Goal: Information Seeking & Learning: Learn about a topic

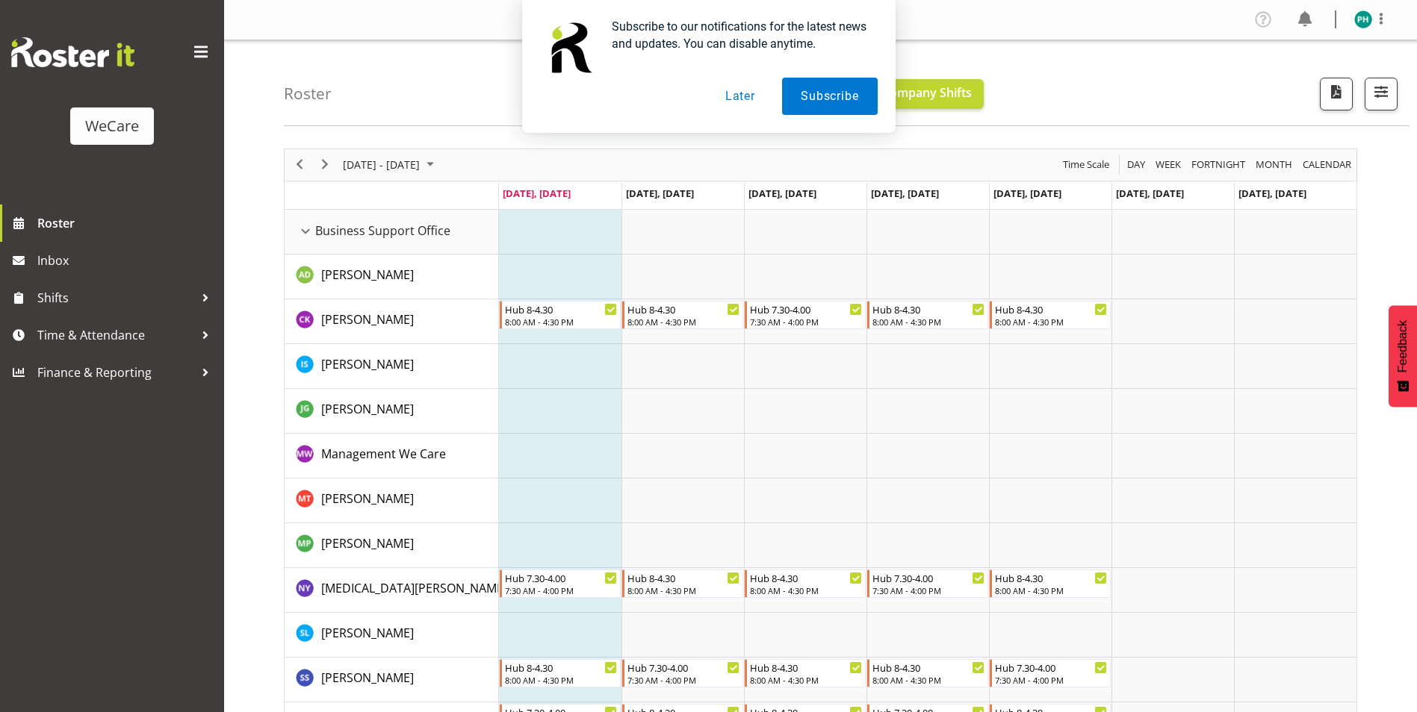
drag, startPoint x: 1211, startPoint y: 93, endPoint x: 1182, endPoint y: 94, distance: 29.2
click at [1208, 96] on div "Subscribe to our notifications for the latest news and updates. You can disable…" at bounding box center [708, 66] width 1417 height 133
click at [742, 102] on button "Later" at bounding box center [739, 96] width 67 height 37
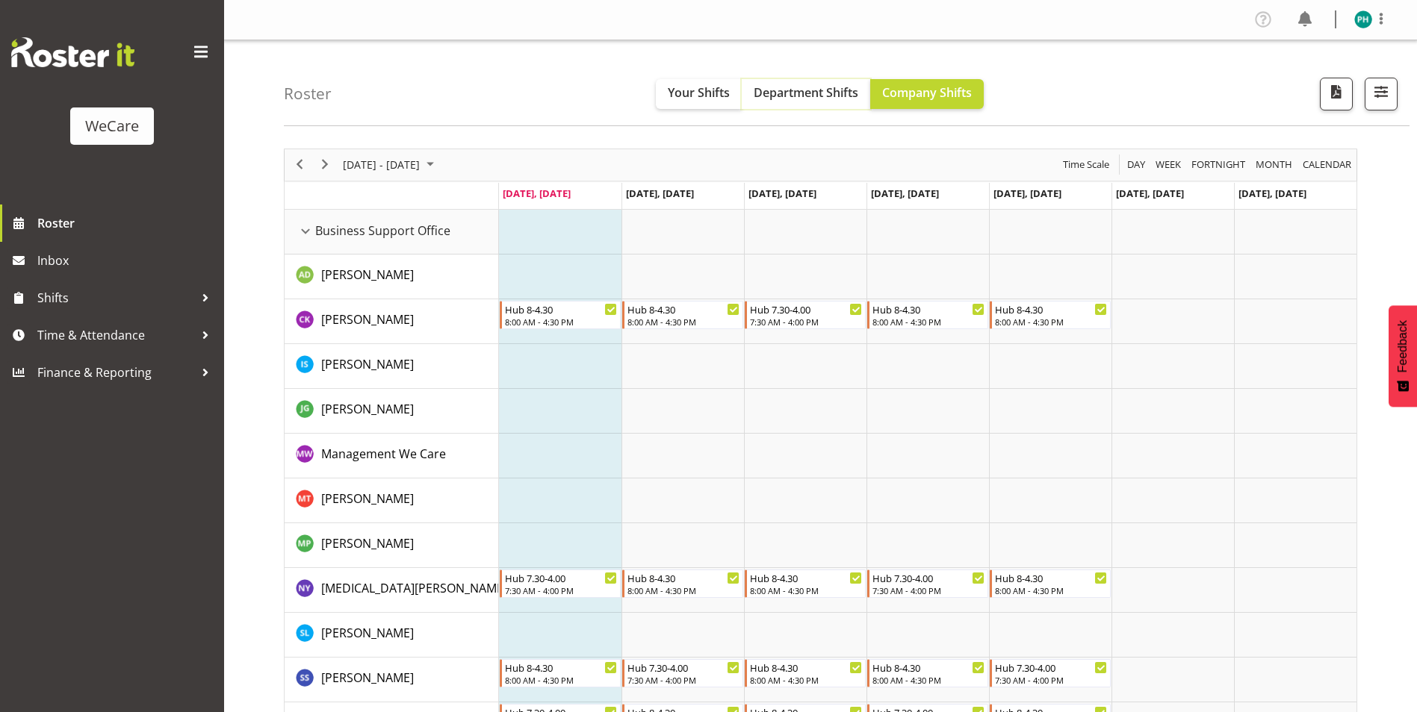
click at [803, 99] on span "Department Shifts" at bounding box center [806, 92] width 105 height 16
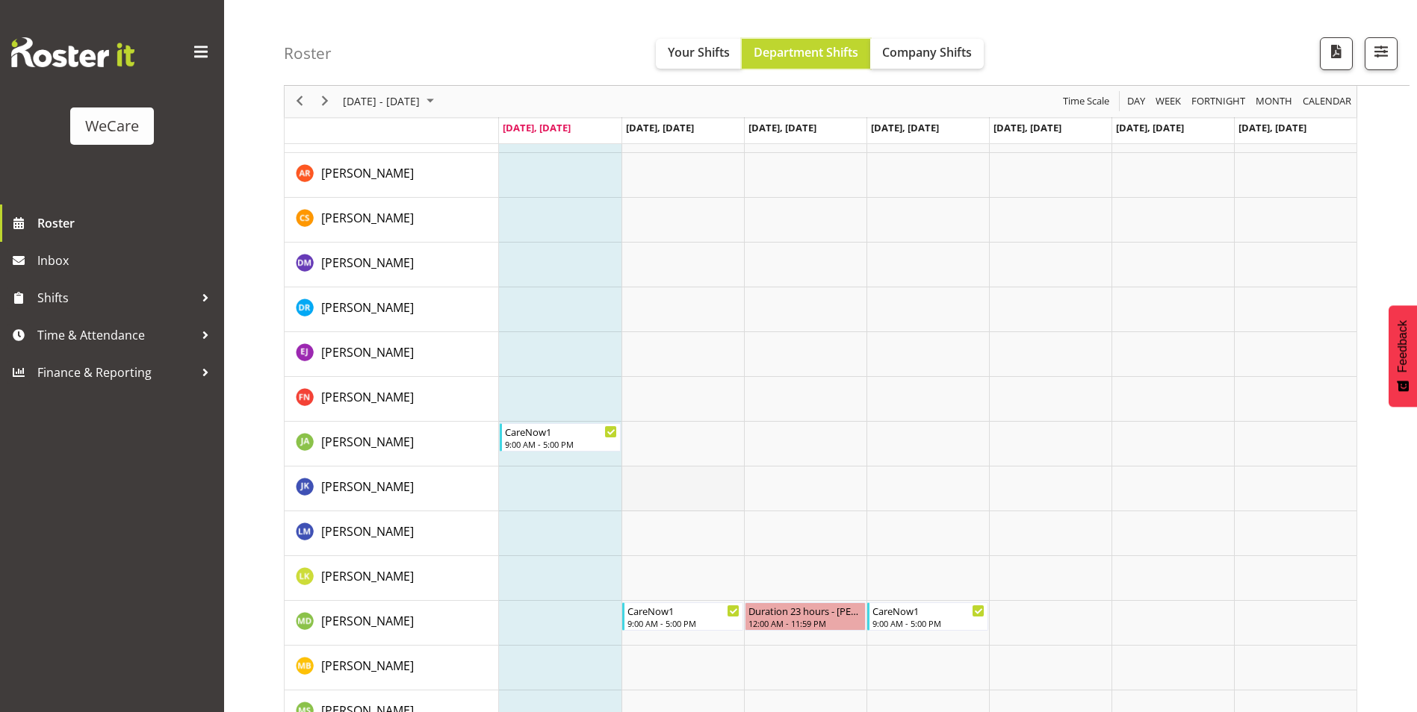
scroll to position [1718, 0]
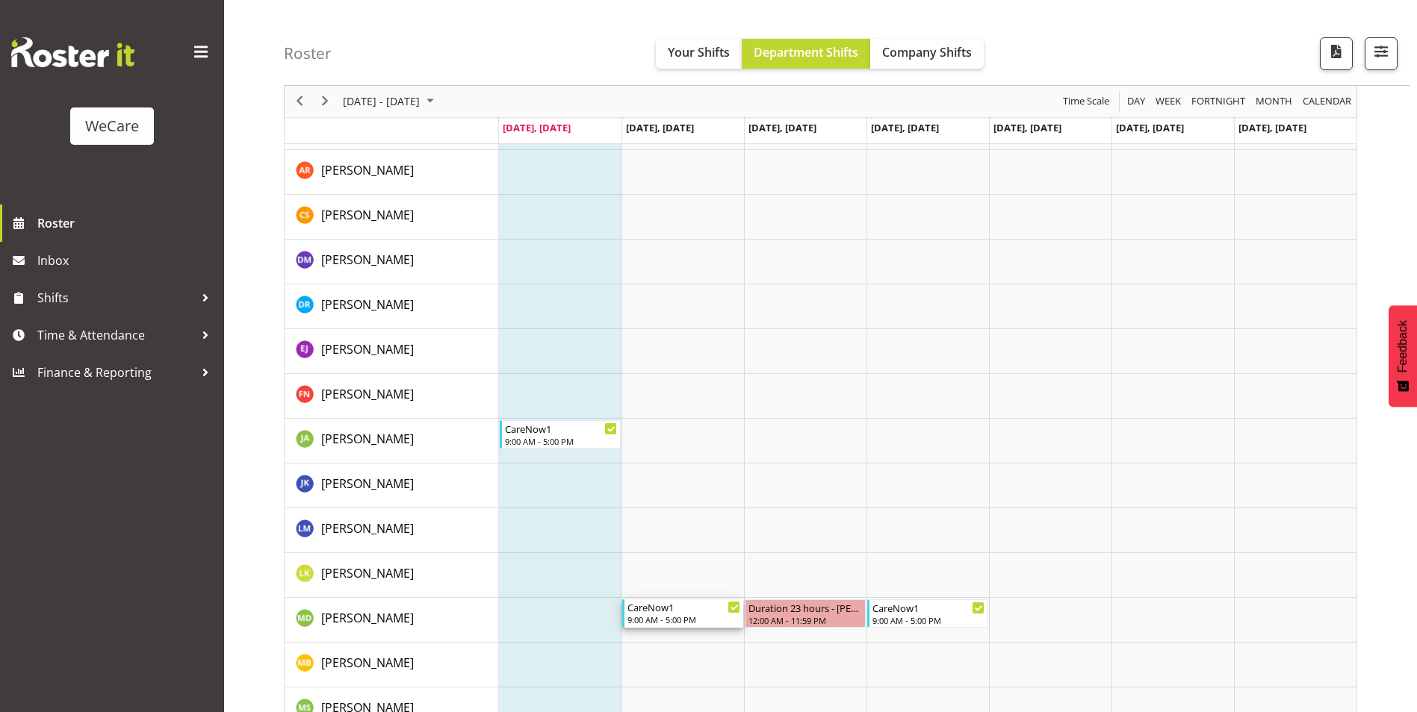
click at [685, 617] on div "9:00 AM - 5:00 PM" at bounding box center [683, 620] width 113 height 12
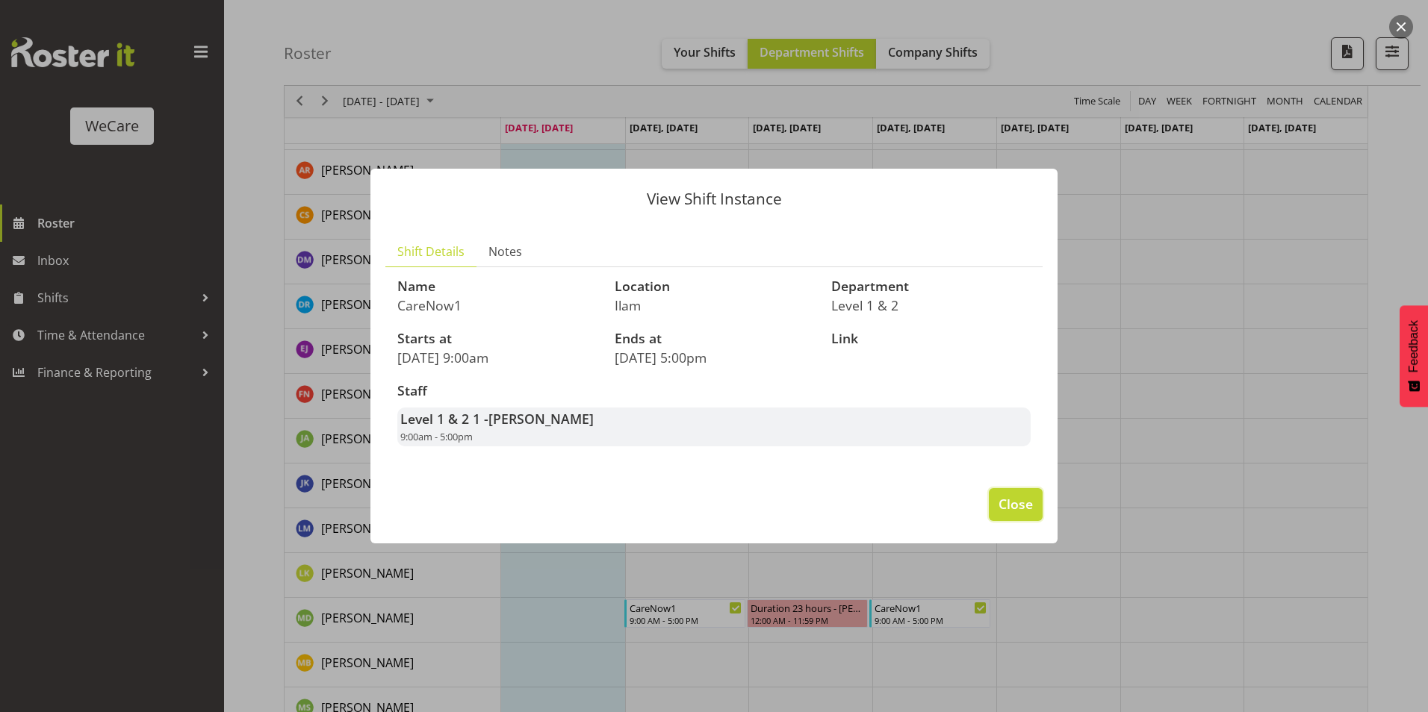
click at [1023, 507] on span "Close" at bounding box center [1015, 503] width 34 height 19
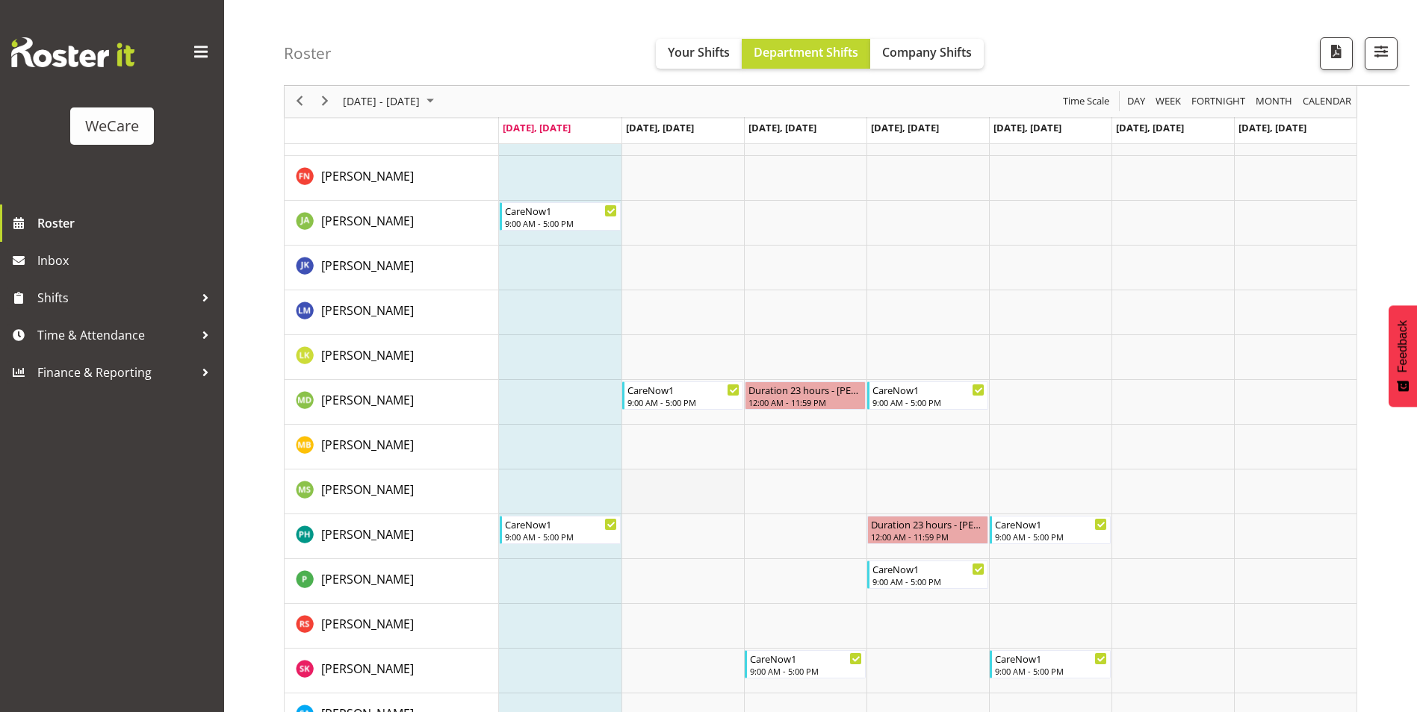
scroll to position [1942, 0]
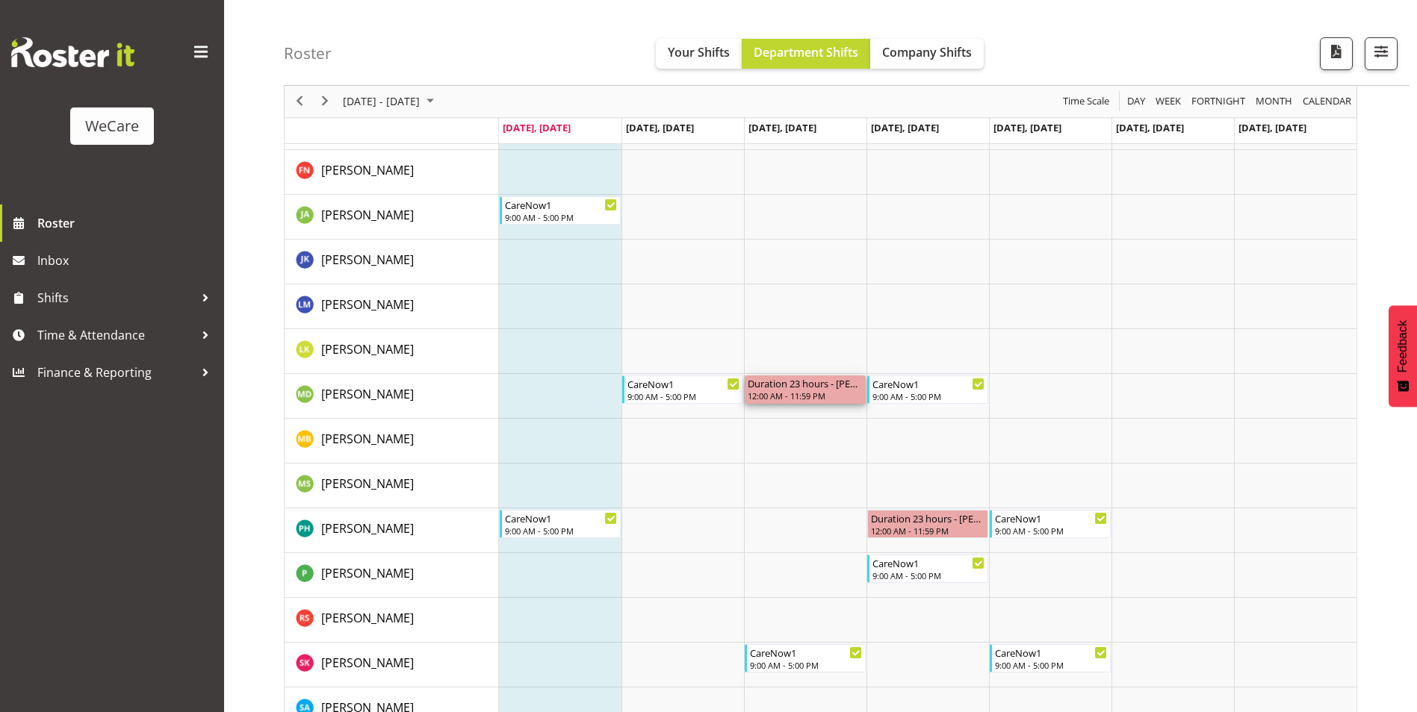
click at [812, 383] on div "Duration 23 hours - [PERSON_NAME]" at bounding box center [805, 383] width 115 height 15
click at [581, 525] on div "CareNow1 9:00 AM - 5:00 PM" at bounding box center [561, 524] width 113 height 28
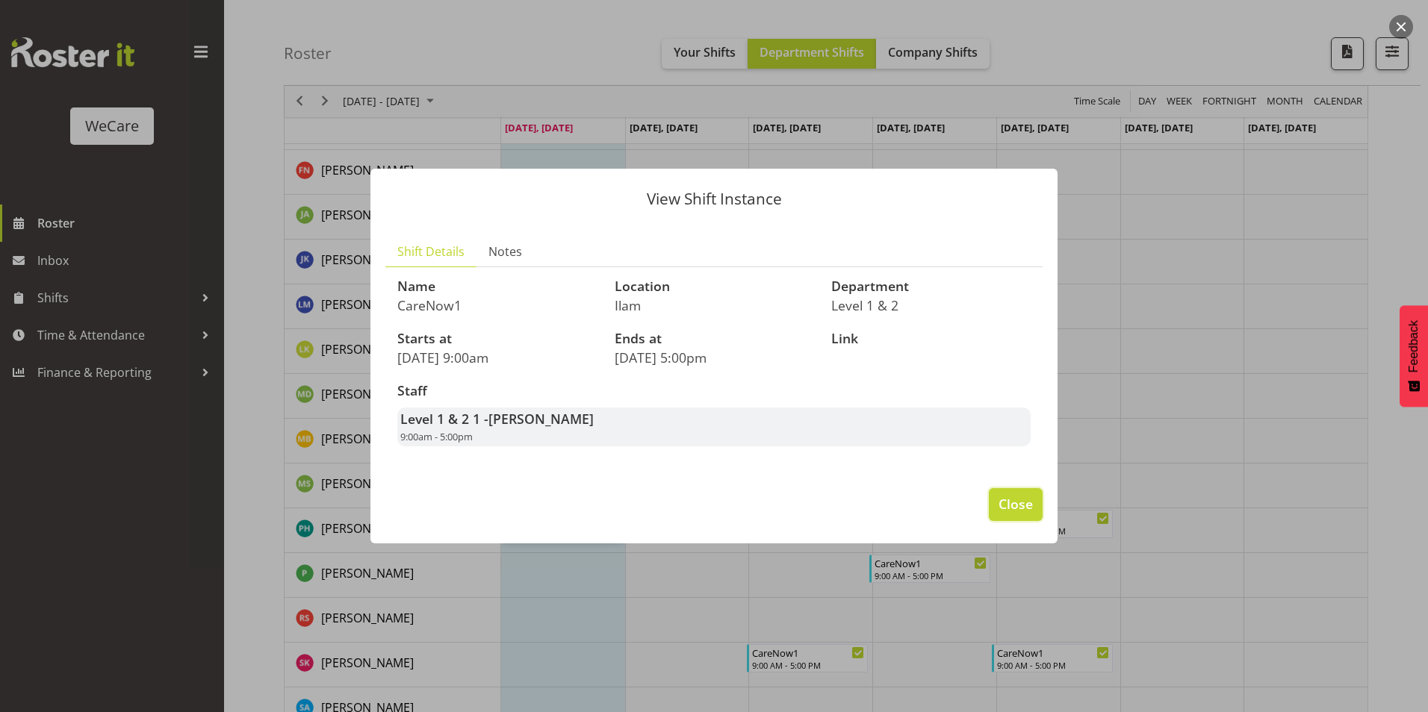
click at [1023, 506] on span "Close" at bounding box center [1015, 503] width 34 height 19
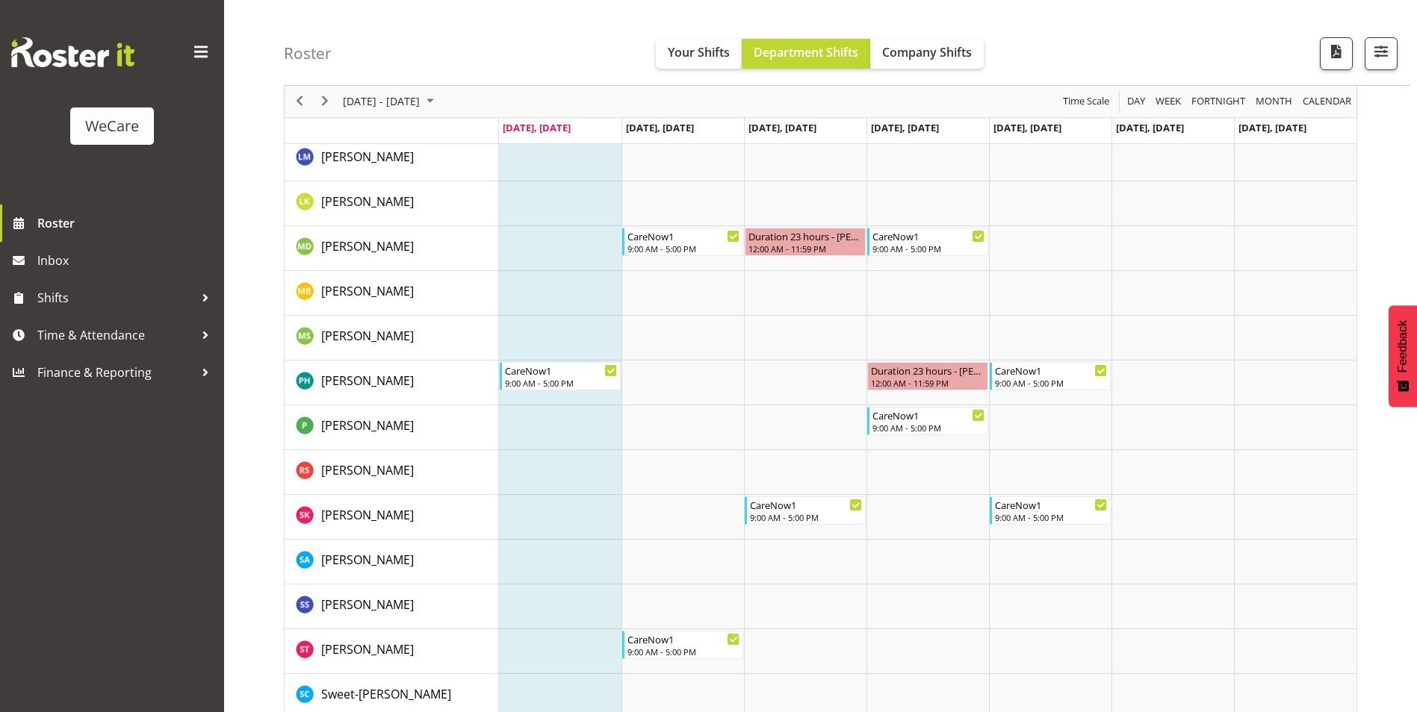
scroll to position [2091, 0]
click at [1057, 369] on div "CareNow1" at bounding box center [1051, 368] width 113 height 15
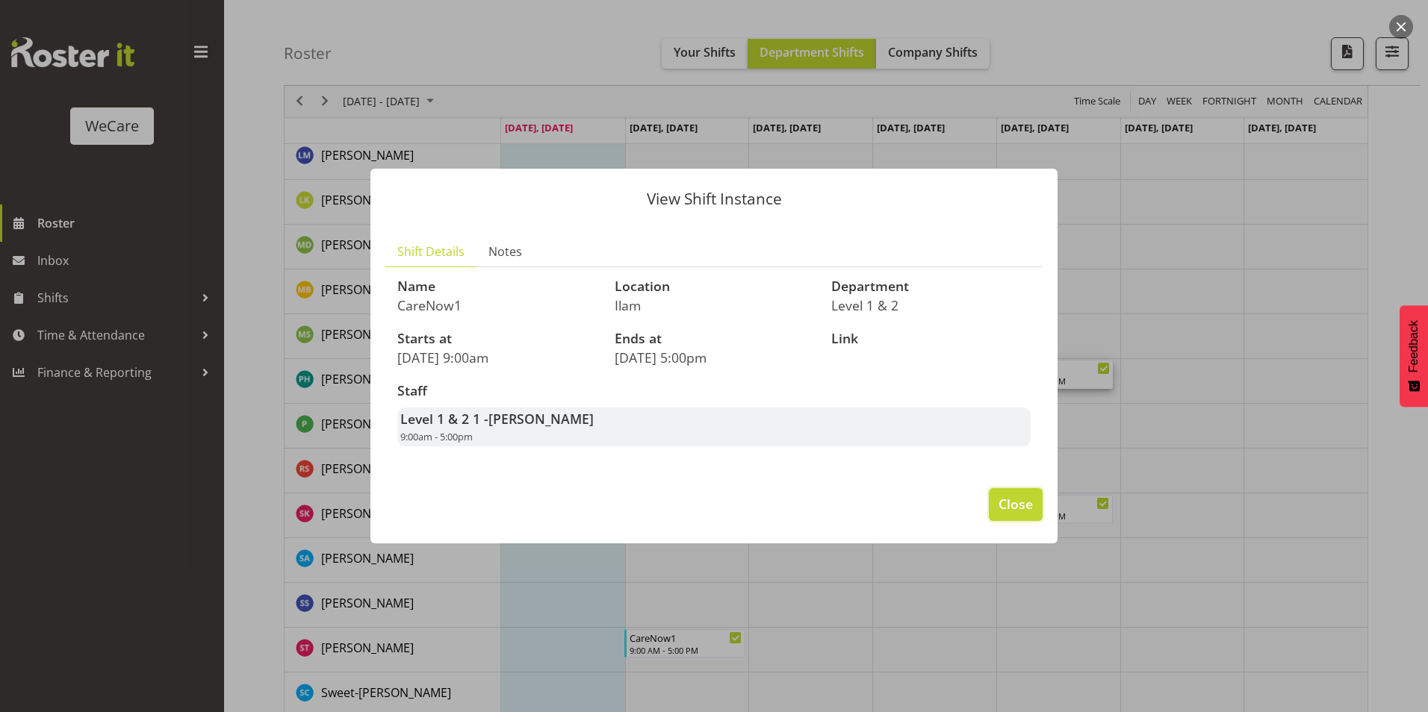
click at [1006, 506] on span "Close" at bounding box center [1015, 503] width 34 height 19
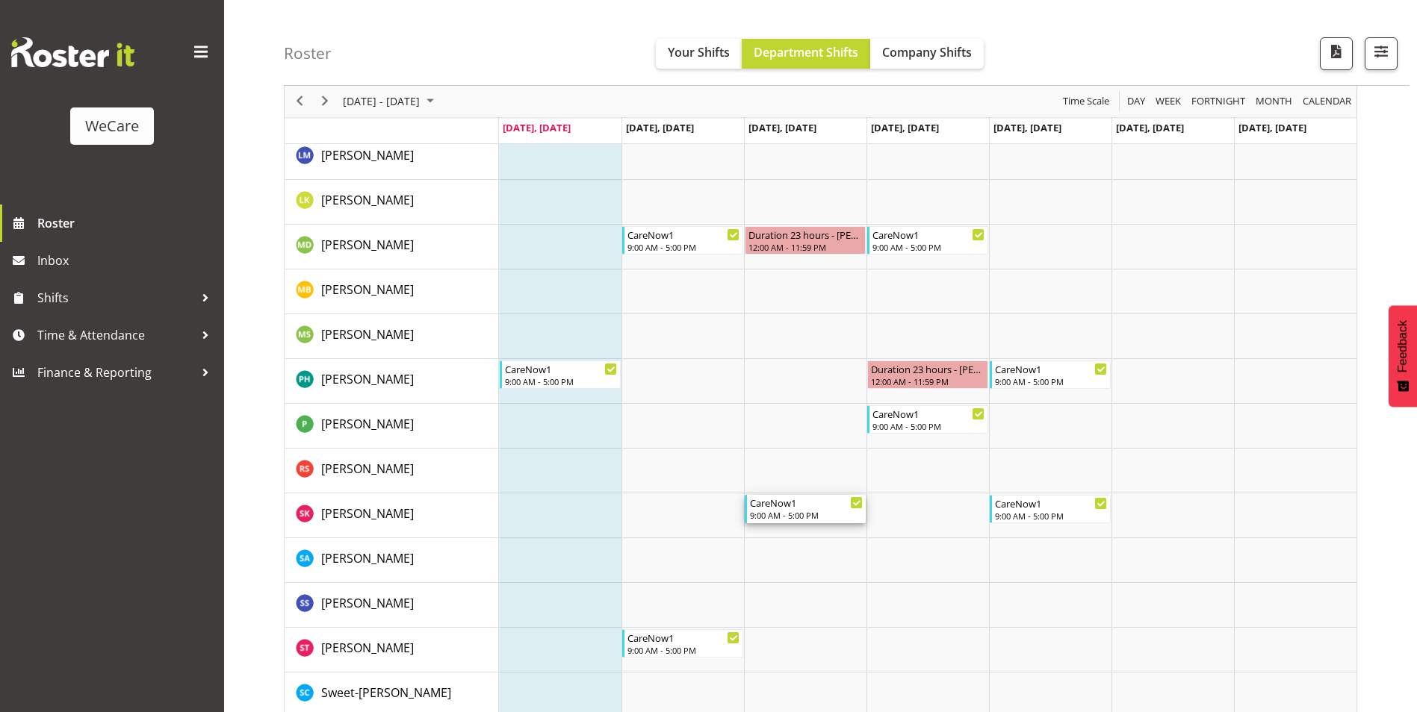
click at [810, 503] on div "CareNow1" at bounding box center [806, 502] width 113 height 15
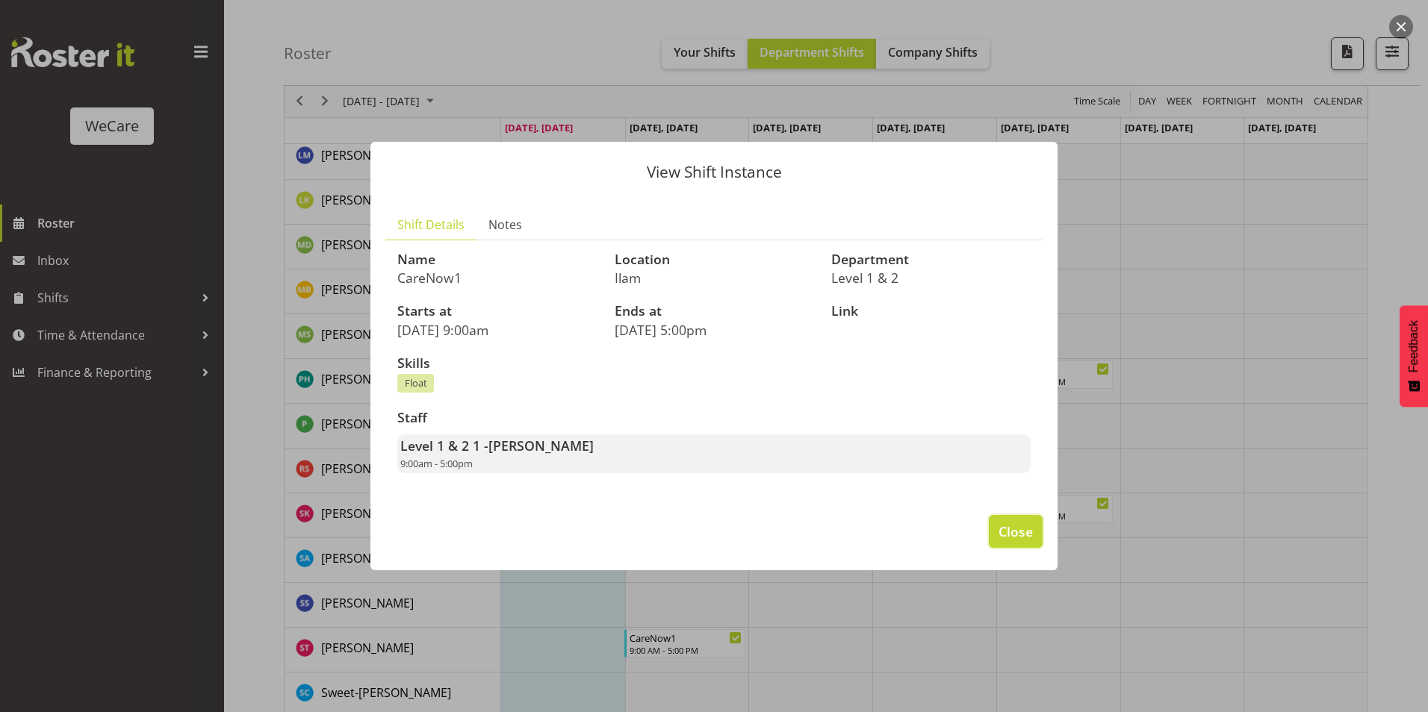
click at [1025, 532] on span "Close" at bounding box center [1015, 531] width 34 height 19
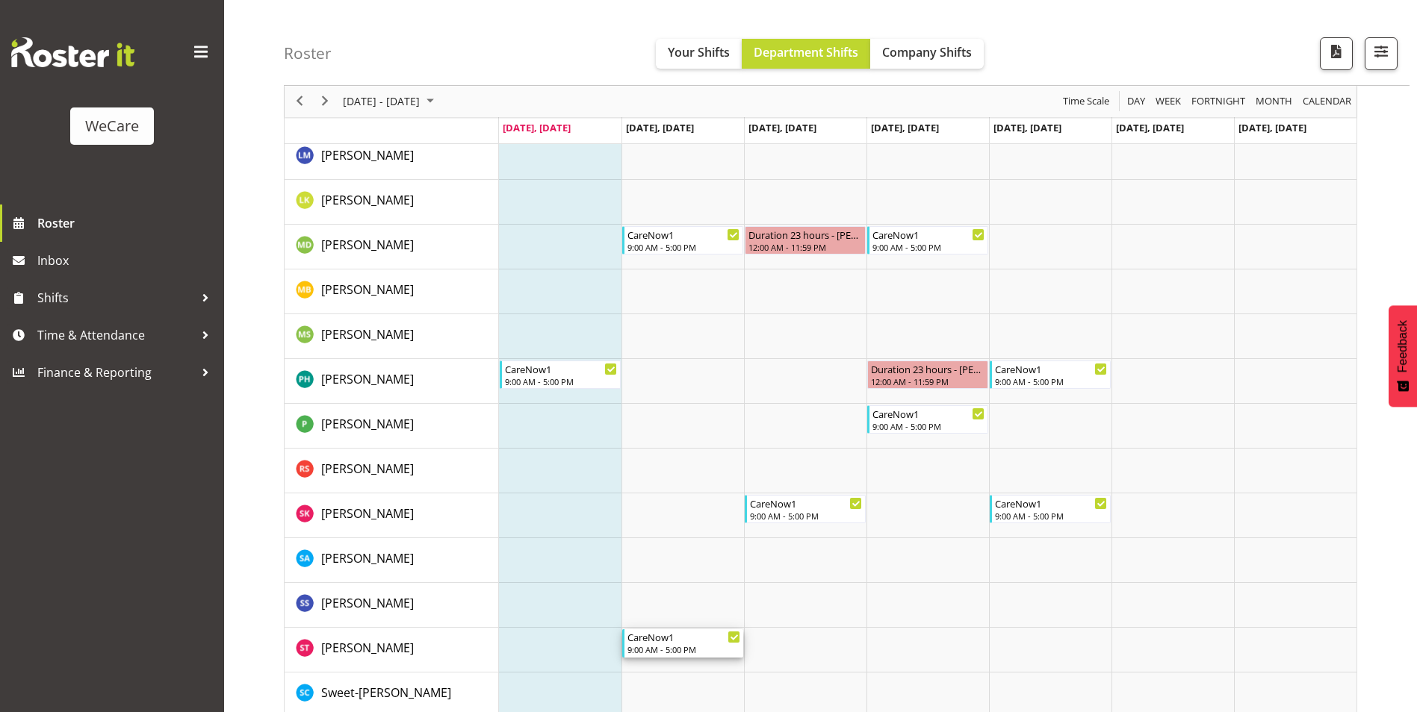
click at [666, 644] on div "CareNow1 9:00 AM - 5:00 PM" at bounding box center [683, 644] width 113 height 28
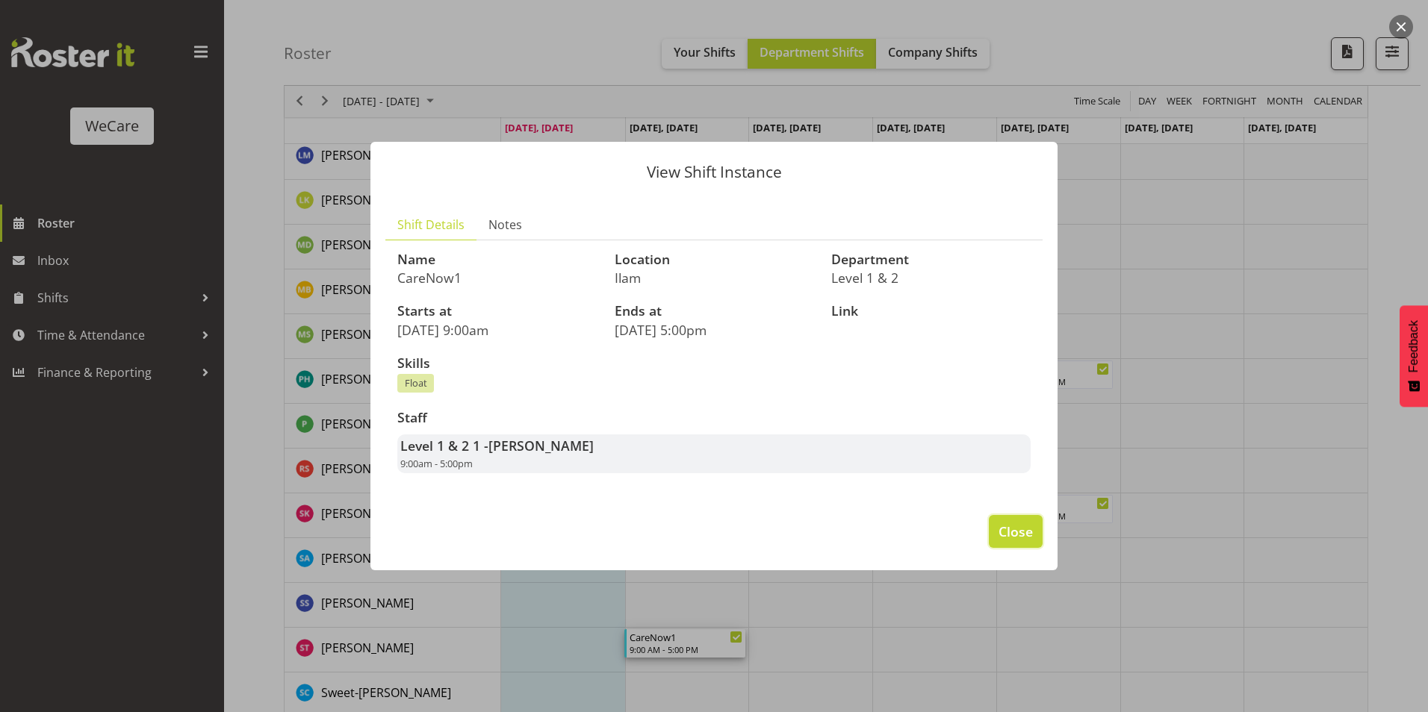
drag, startPoint x: 1027, startPoint y: 528, endPoint x: 1035, endPoint y: 530, distance: 8.5
click at [1027, 529] on span "Close" at bounding box center [1015, 531] width 34 height 19
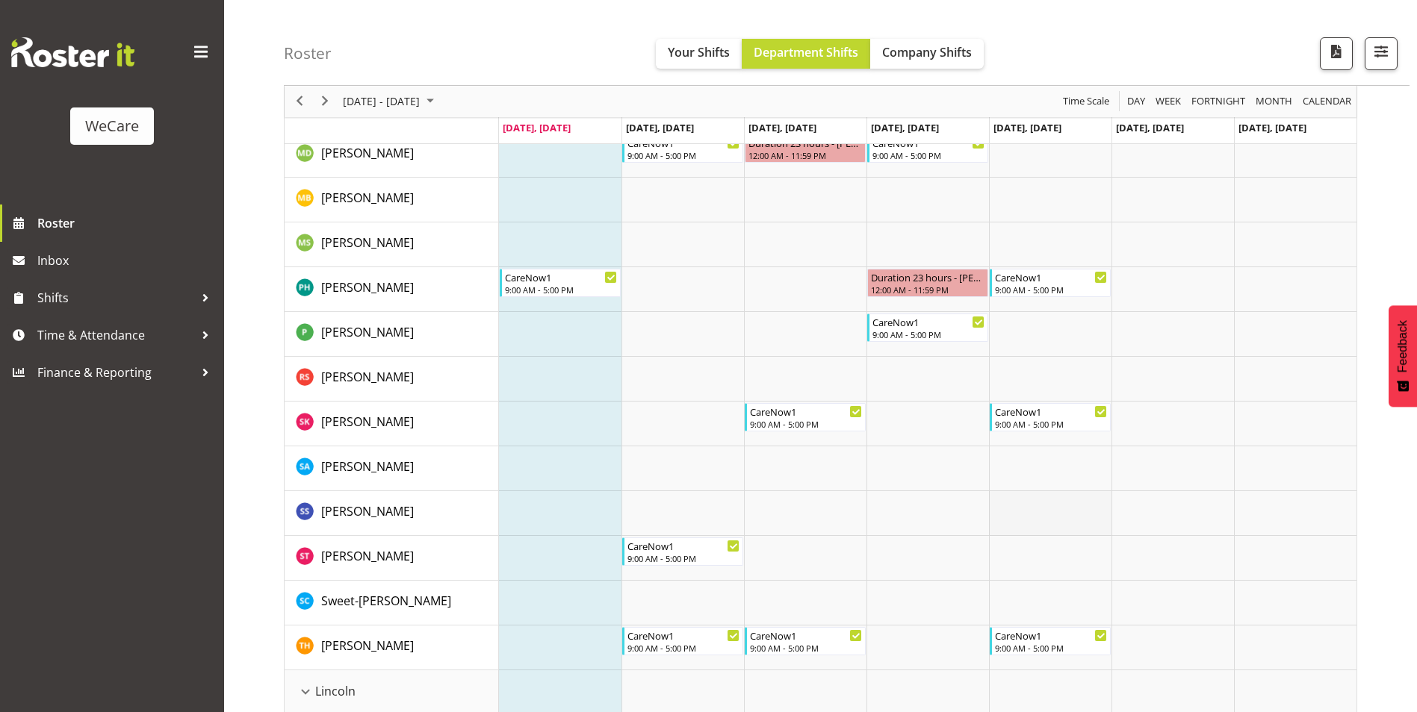
scroll to position [2315, 0]
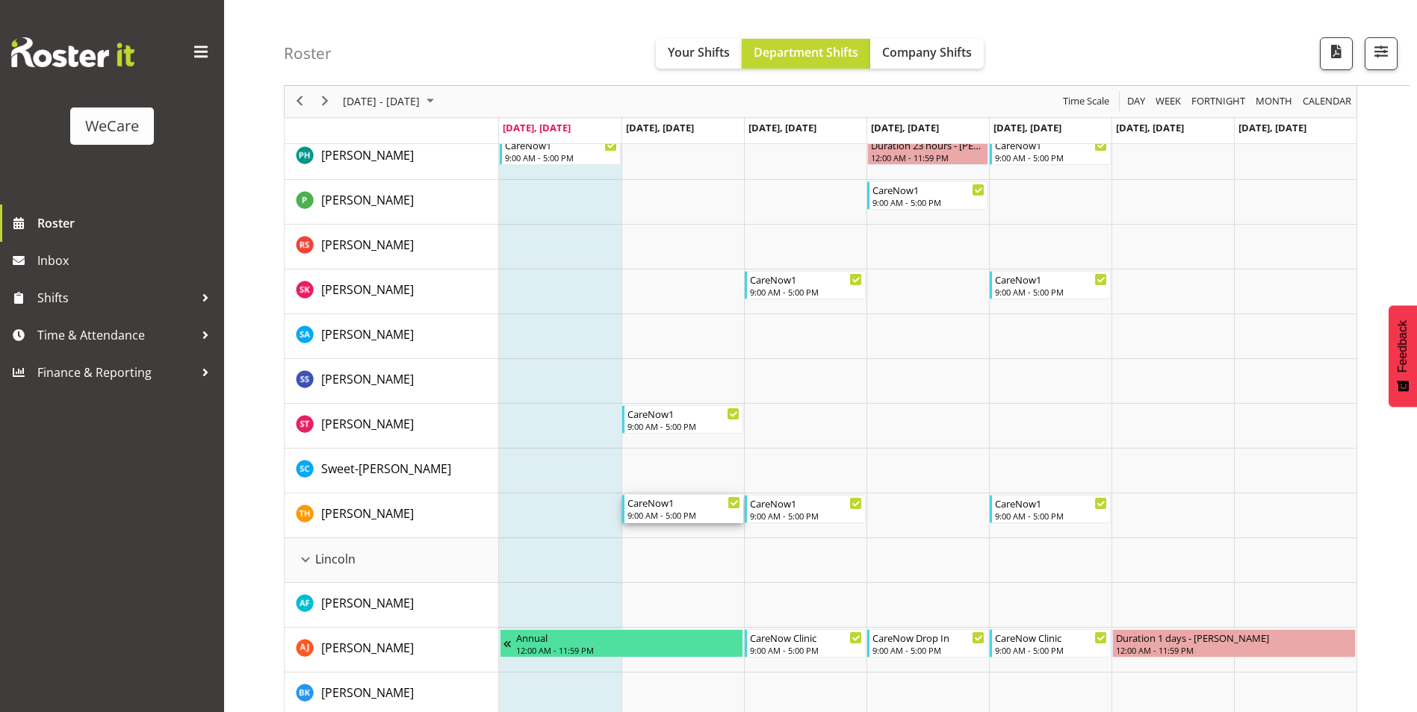
click at [663, 504] on div "CareNow1" at bounding box center [683, 502] width 113 height 15
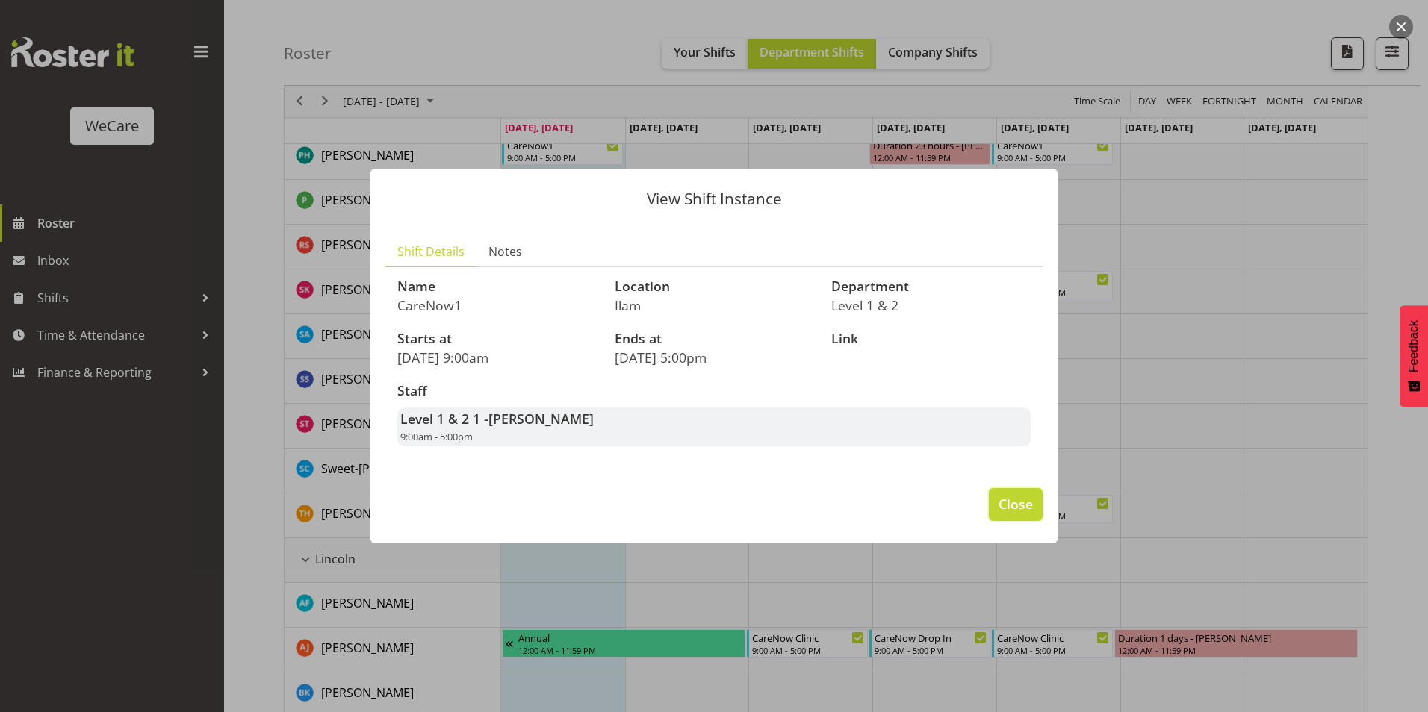
click at [1032, 501] on button "Close" at bounding box center [1016, 504] width 54 height 33
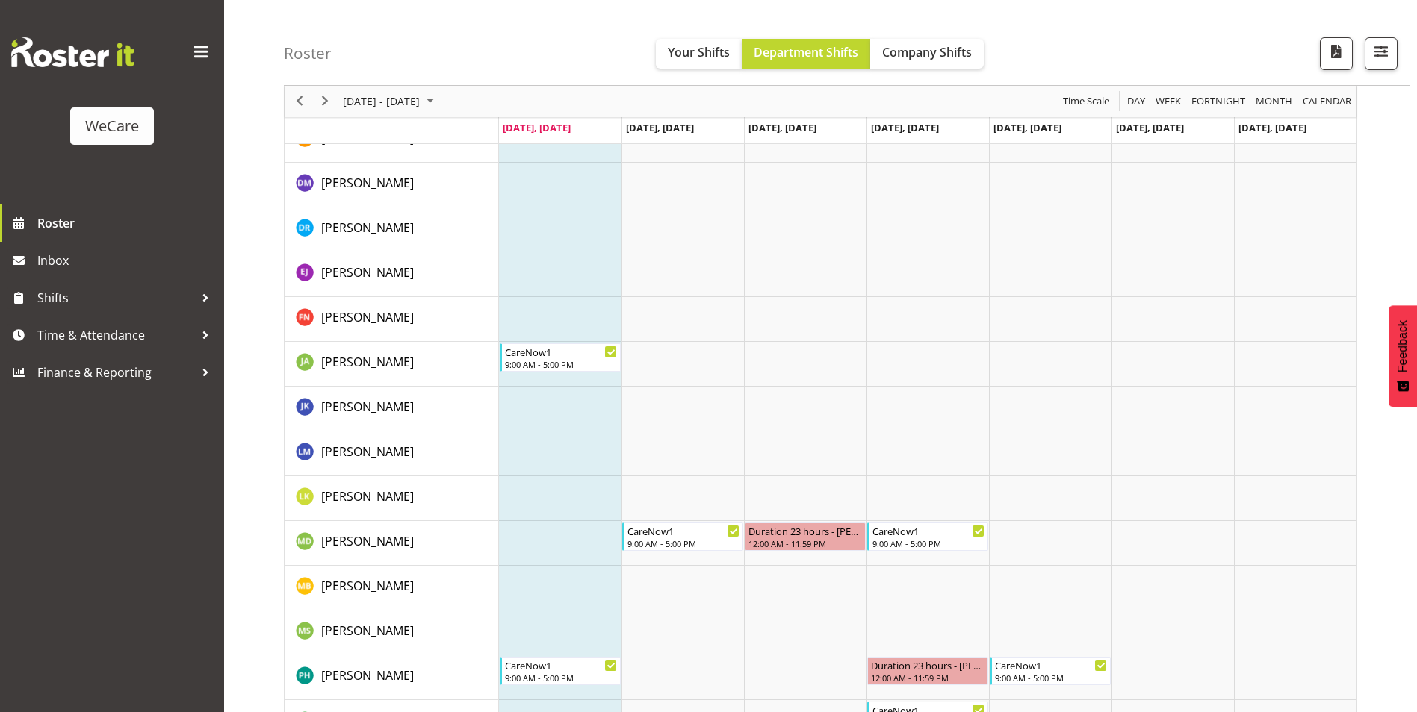
scroll to position [1792, 0]
click at [693, 538] on div "CareNow1" at bounding box center [683, 532] width 113 height 15
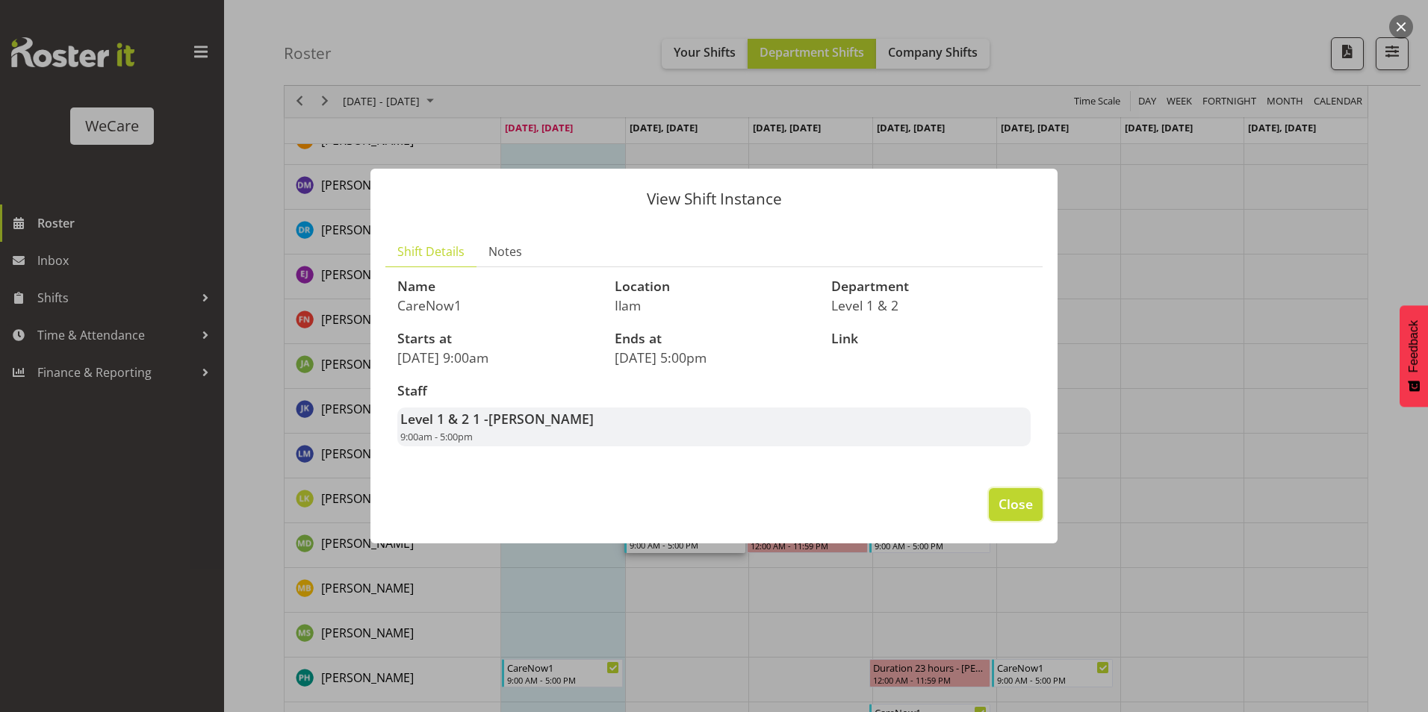
click at [1019, 503] on span "Close" at bounding box center [1015, 503] width 34 height 19
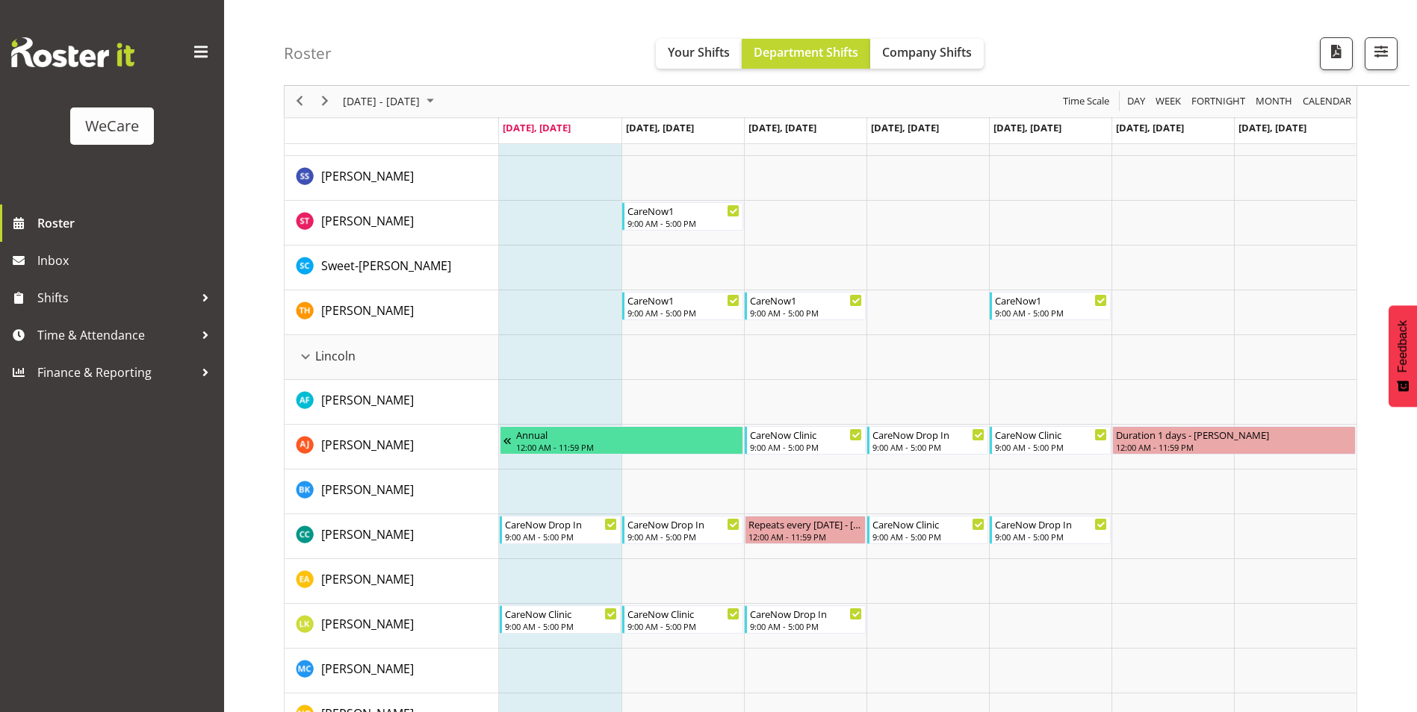
scroll to position [2539, 0]
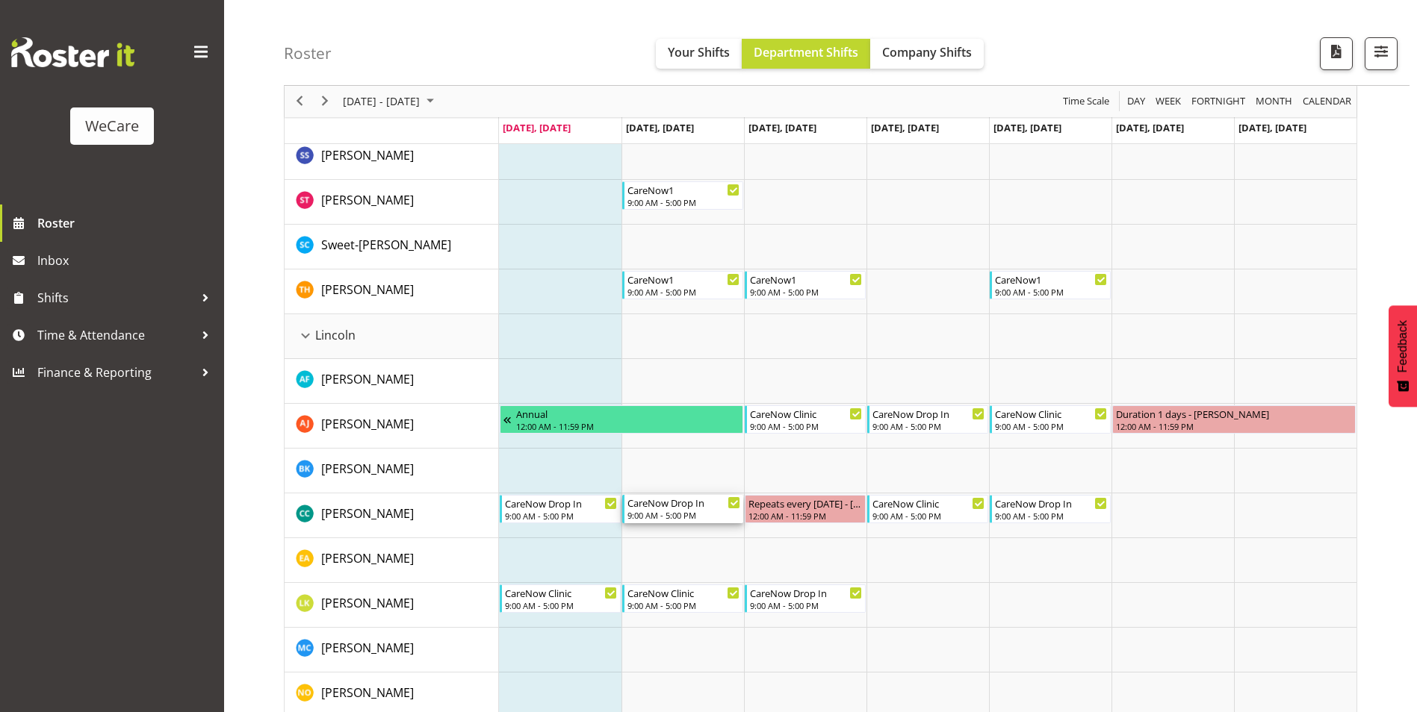
click at [687, 506] on div "CareNow Drop In" at bounding box center [683, 502] width 113 height 15
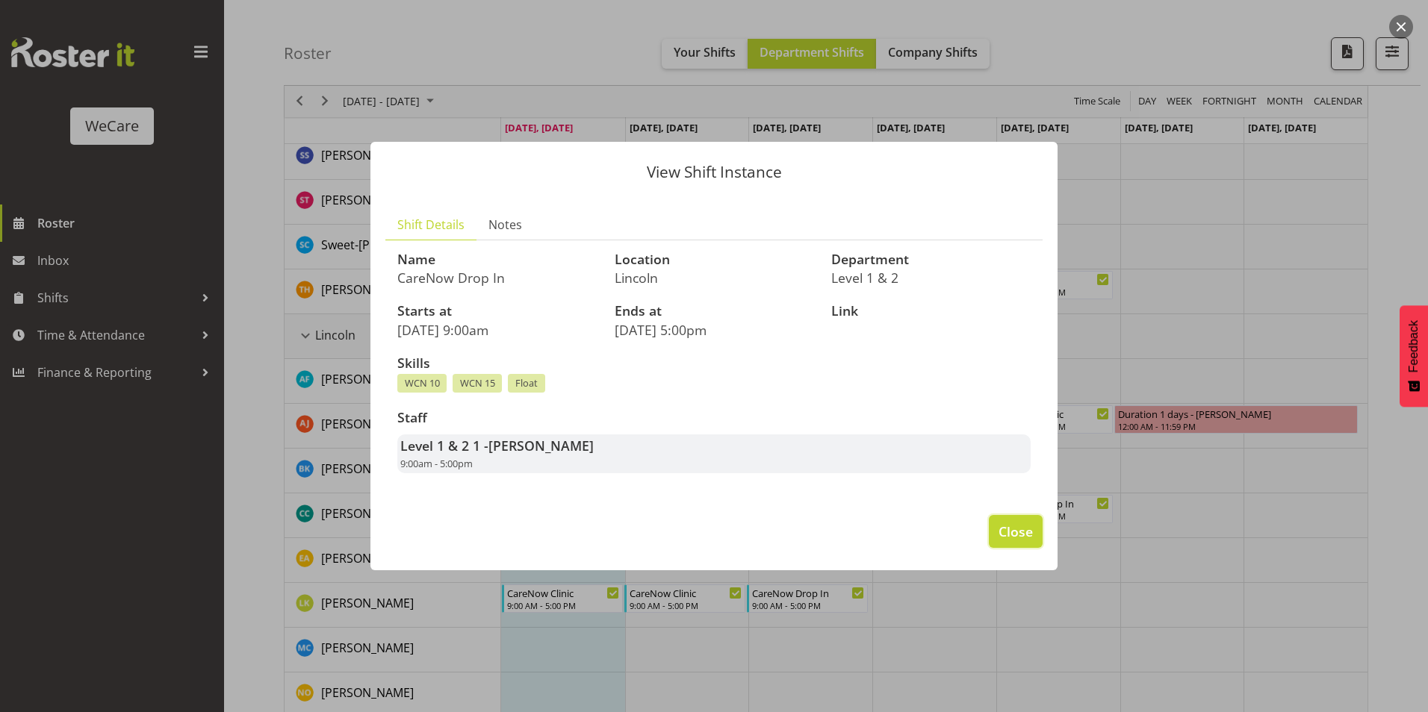
click at [1023, 532] on span "Close" at bounding box center [1015, 531] width 34 height 19
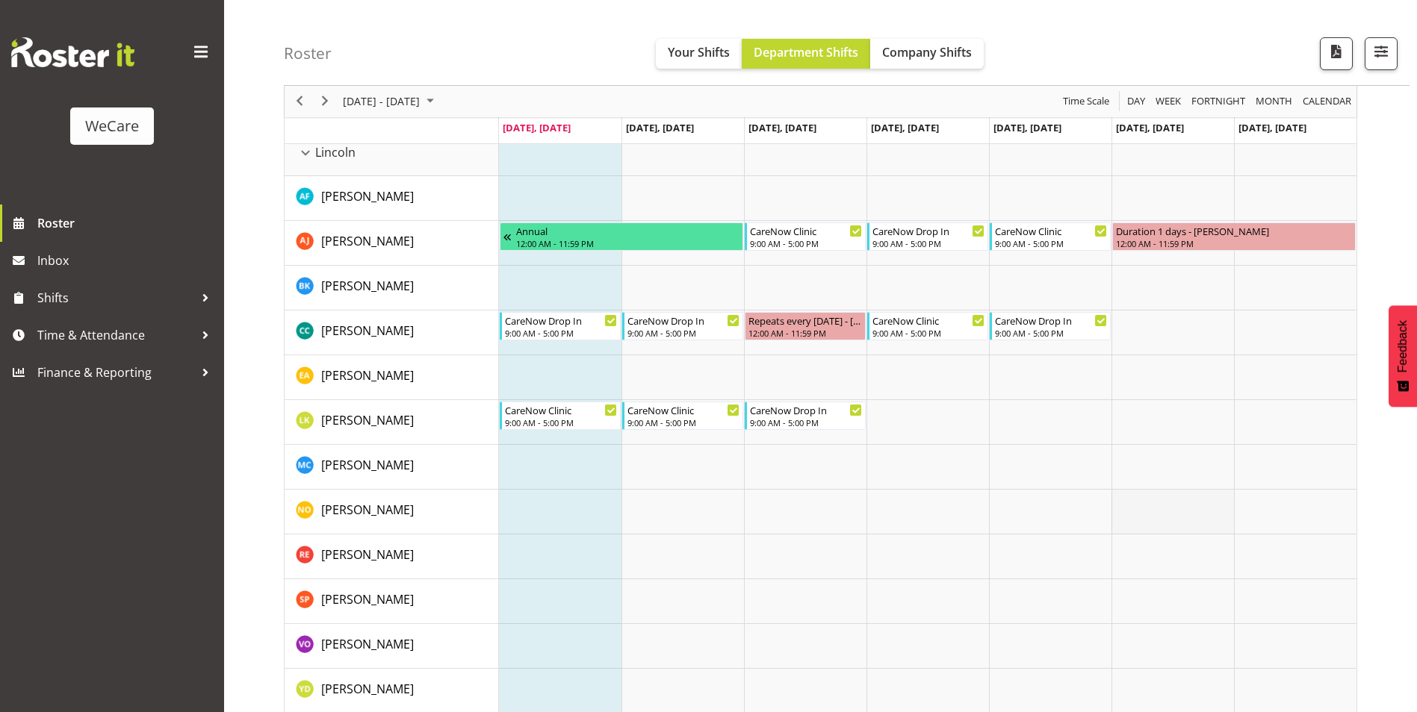
scroll to position [2763, 0]
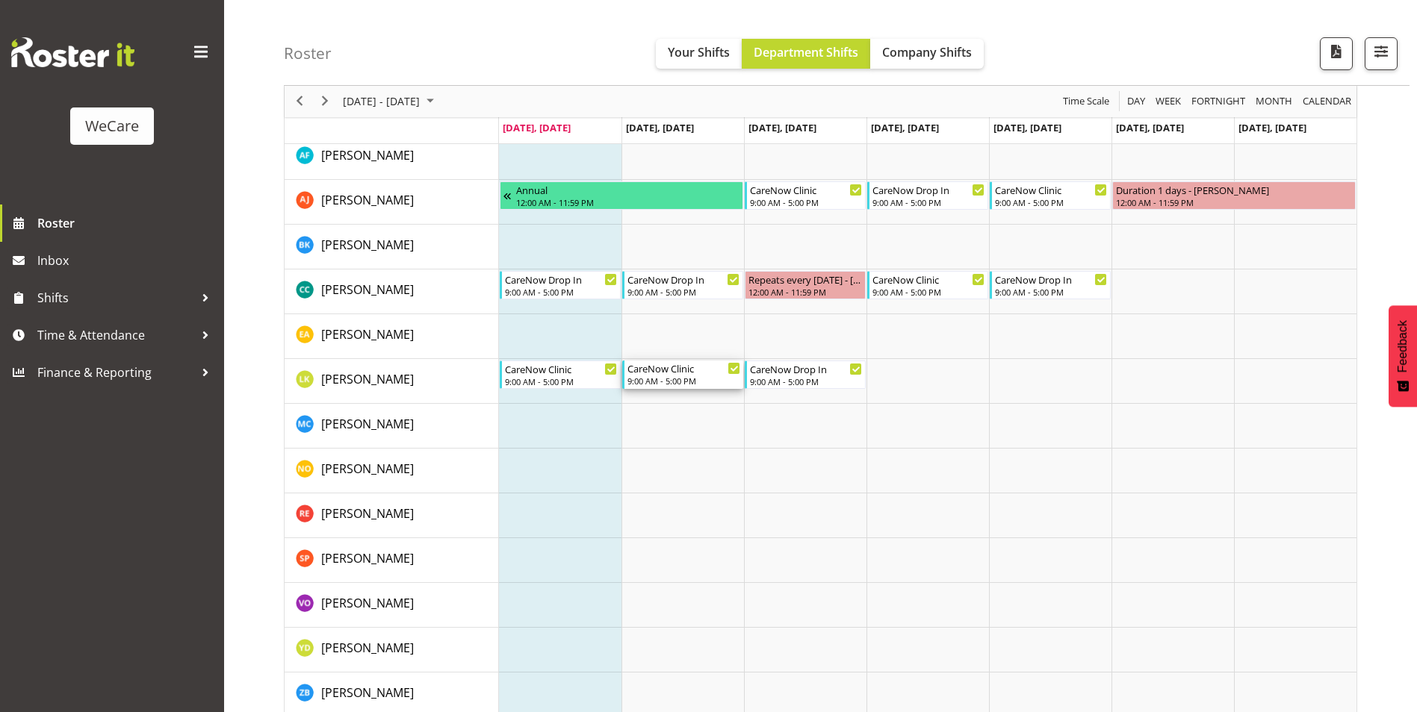
click at [669, 374] on div "CareNow Clinic" at bounding box center [683, 368] width 113 height 15
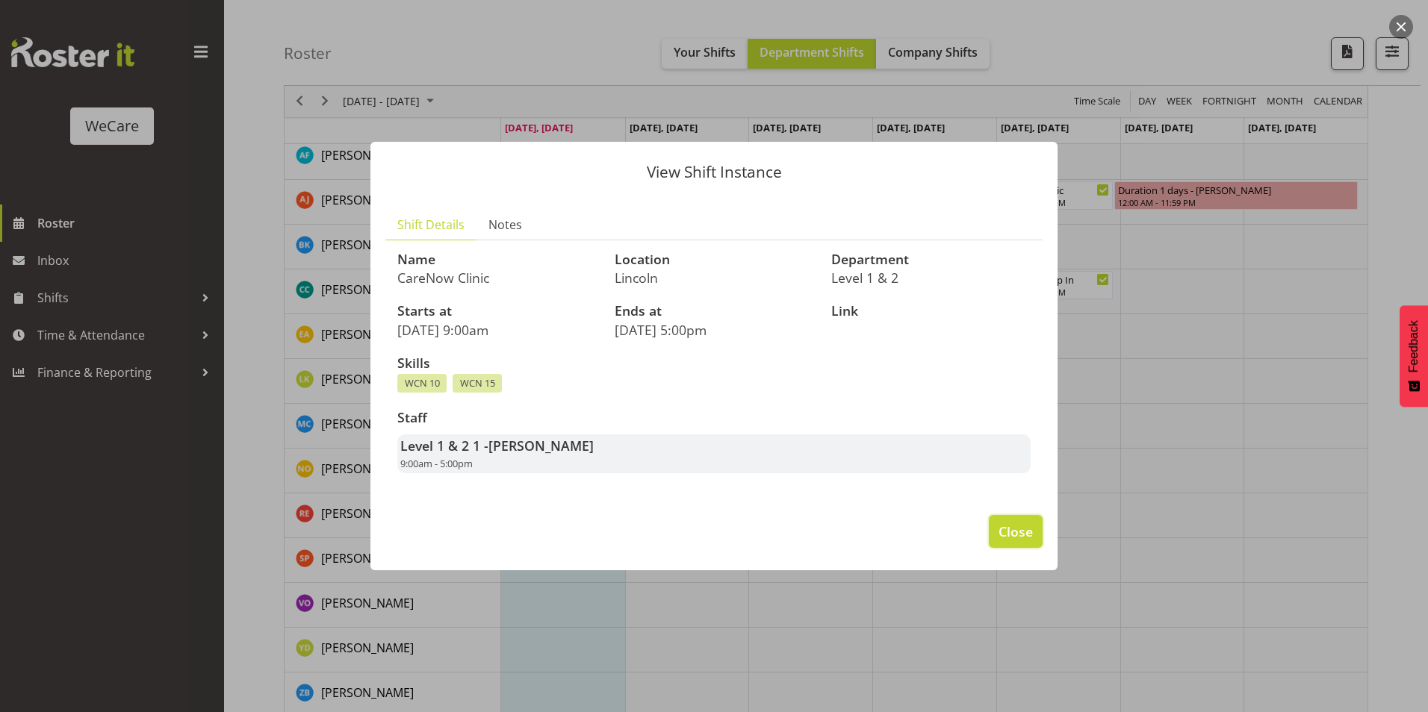
click at [1024, 532] on span "Close" at bounding box center [1015, 531] width 34 height 19
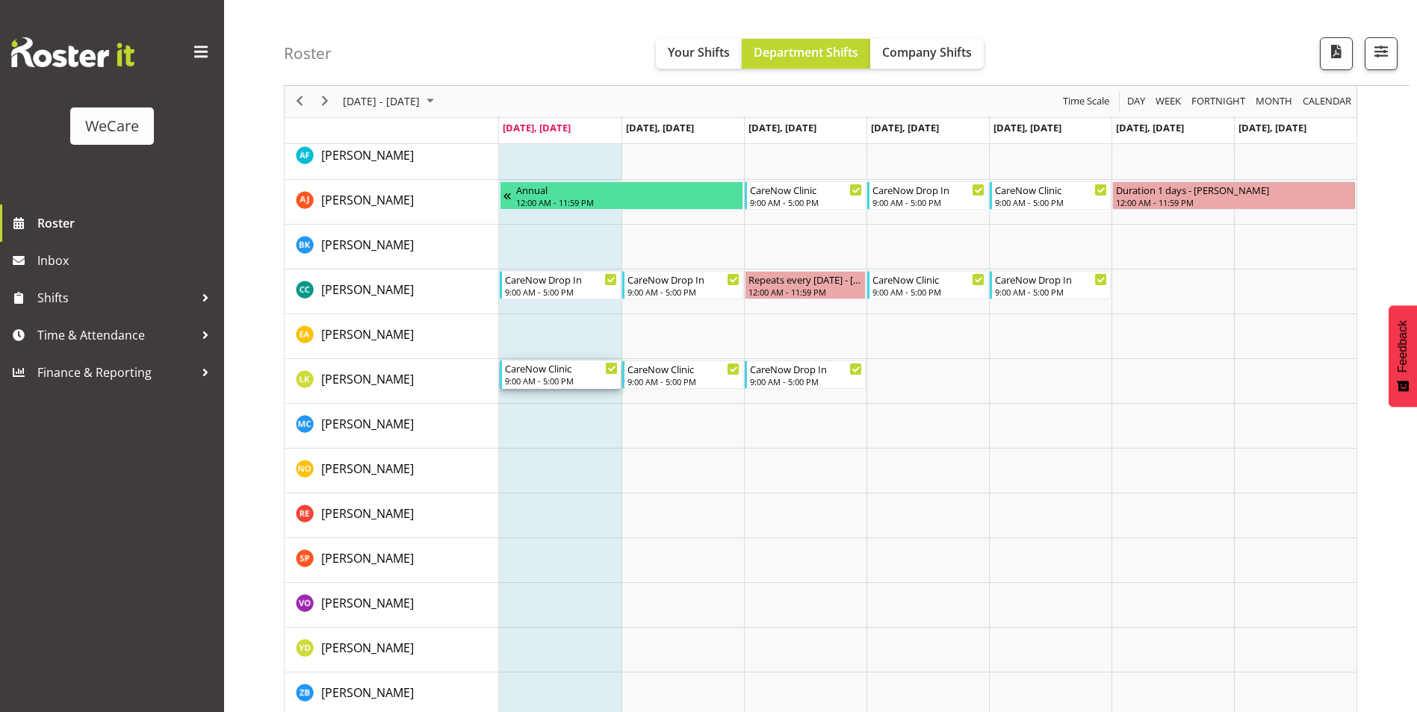
click at [557, 378] on div "9:00 AM - 5:00 PM" at bounding box center [561, 381] width 113 height 12
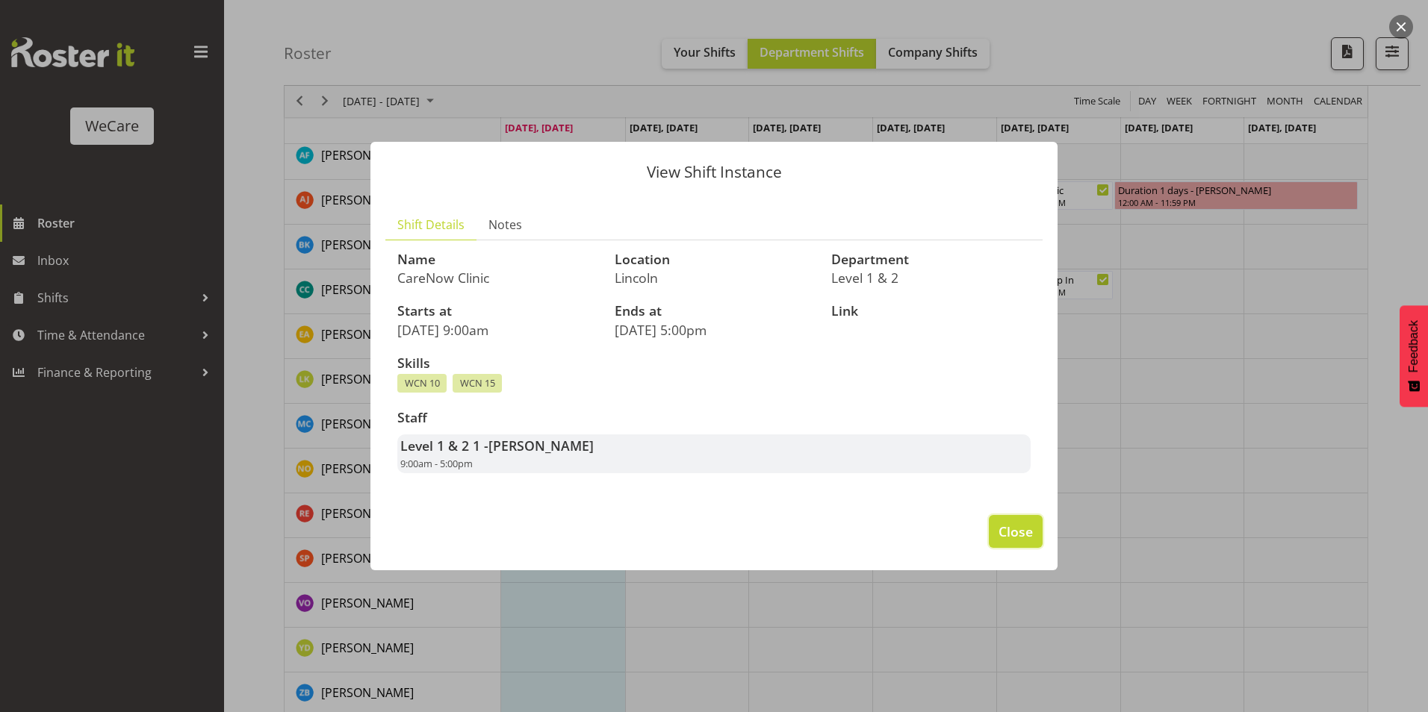
click at [1007, 535] on span "Close" at bounding box center [1015, 531] width 34 height 19
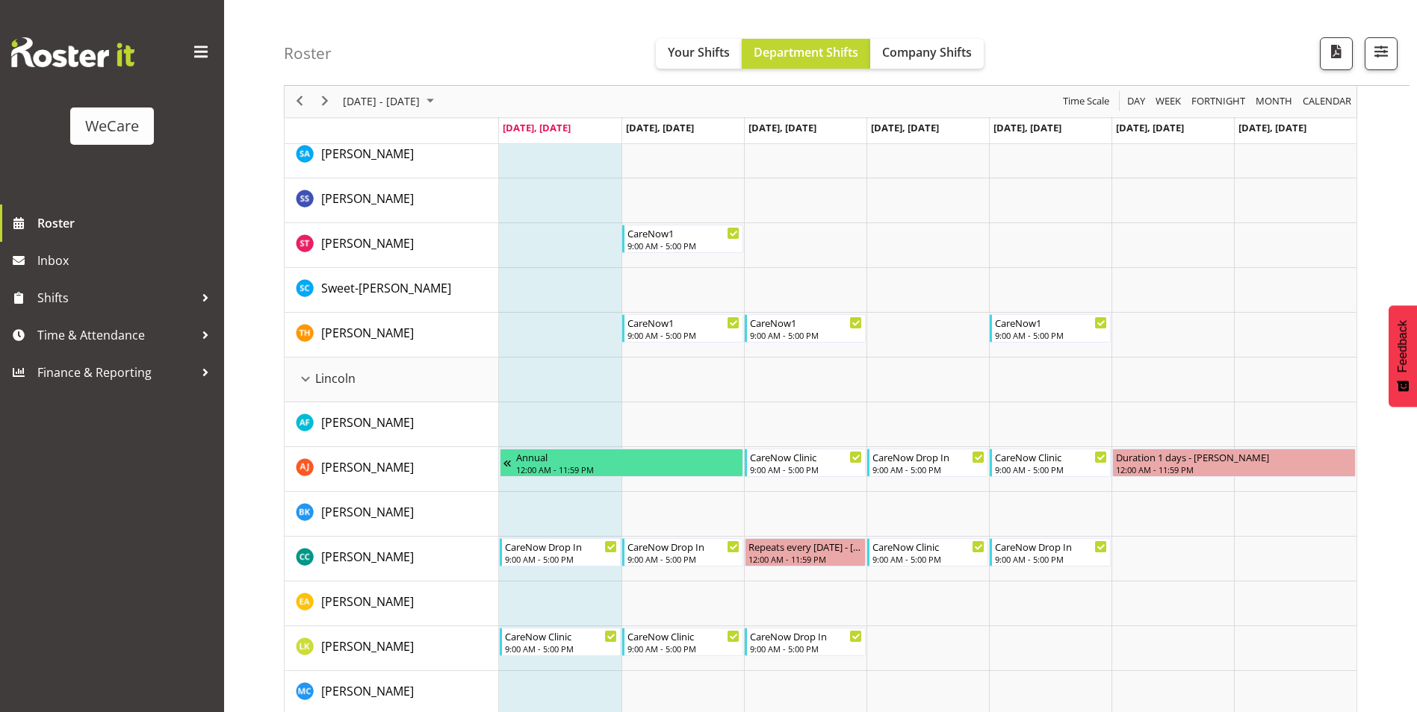
scroll to position [2212, 0]
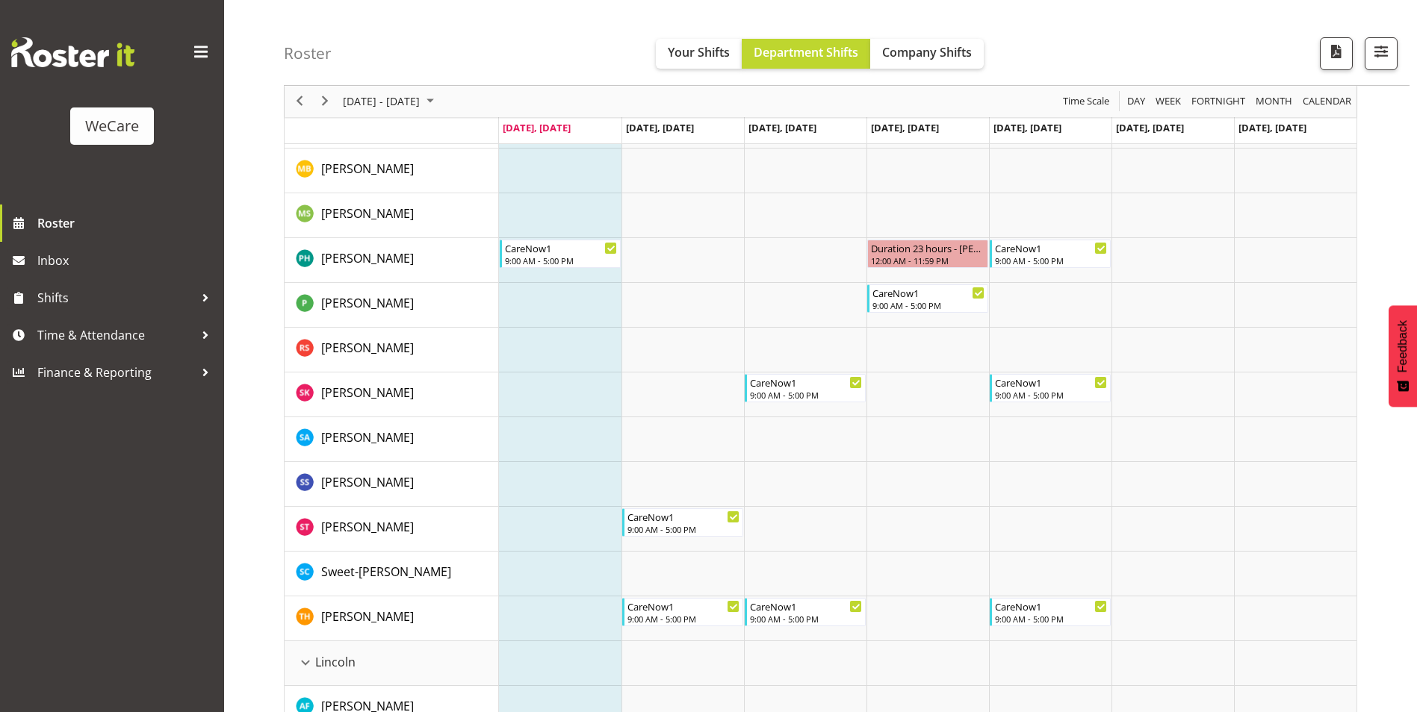
click at [195, 50] on span at bounding box center [201, 52] width 24 height 24
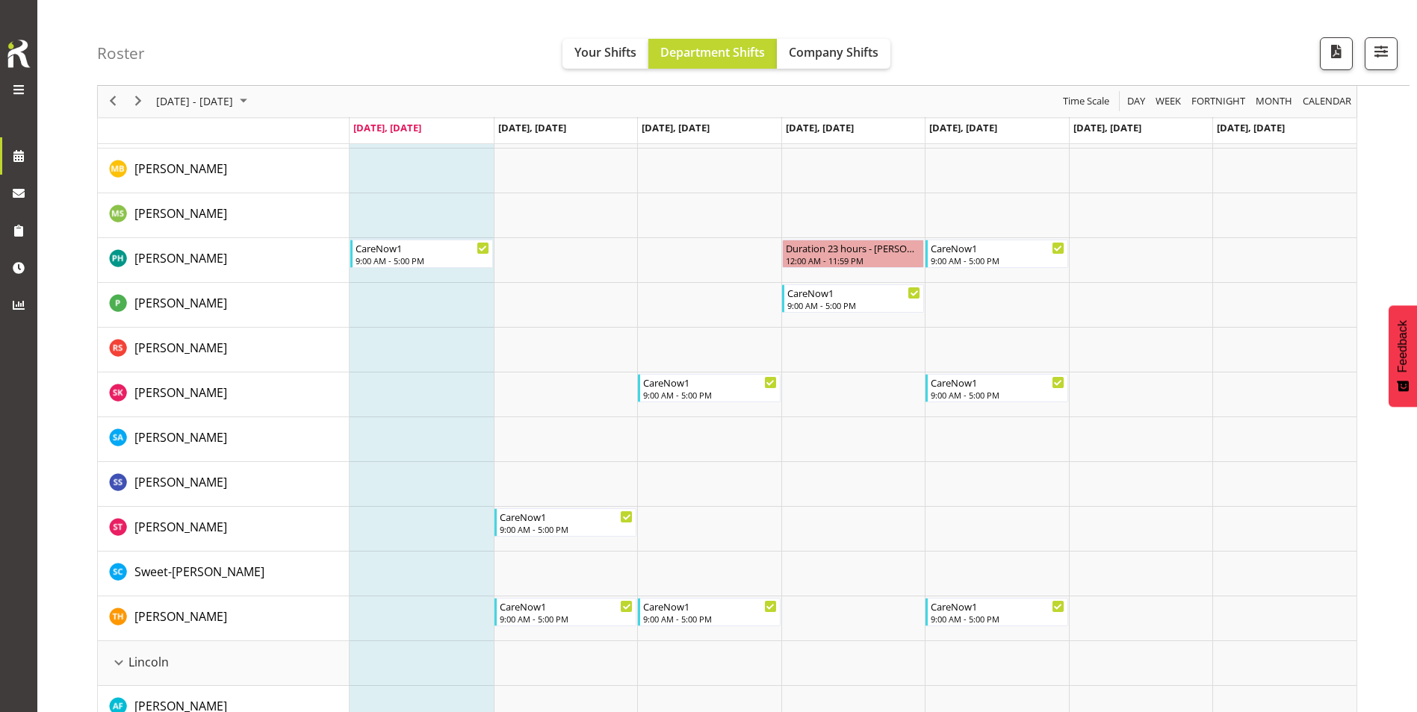
click at [16, 84] on span at bounding box center [19, 90] width 18 height 18
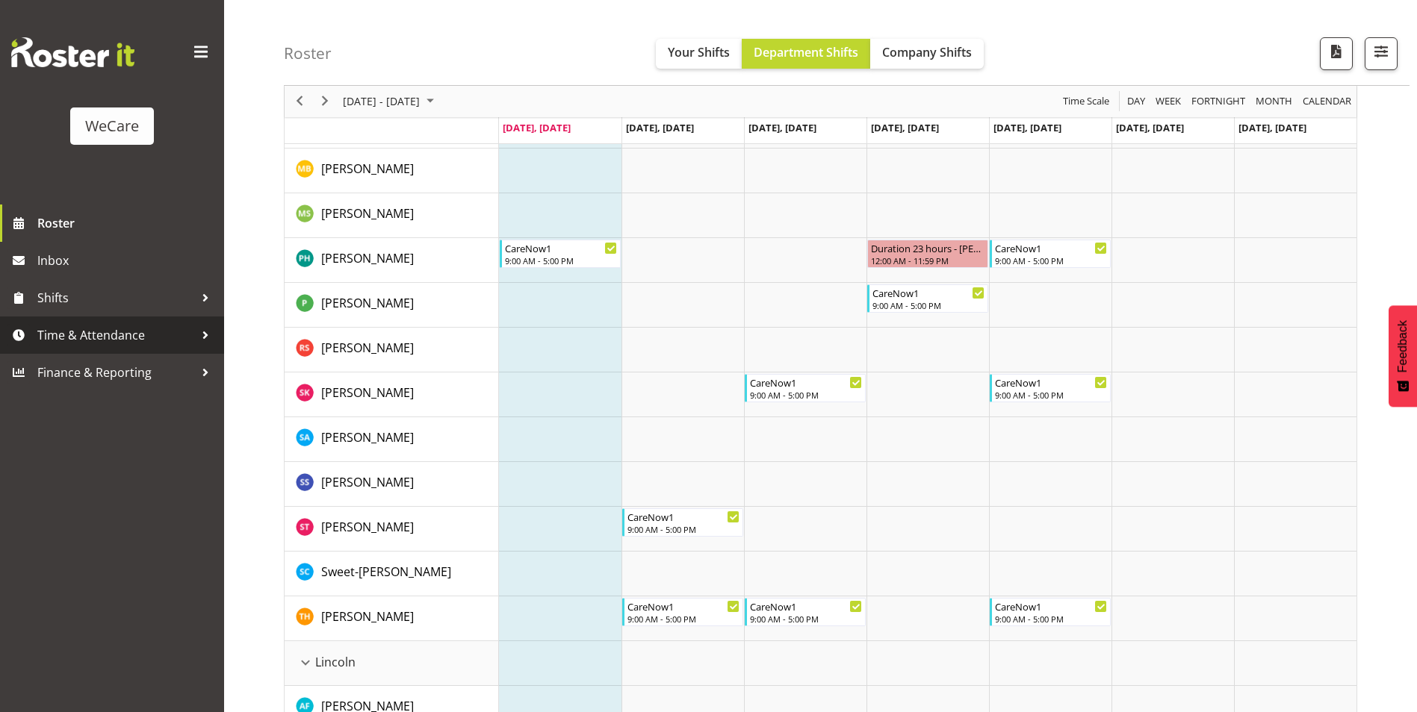
click at [68, 336] on span "Time & Attendance" at bounding box center [115, 335] width 157 height 22
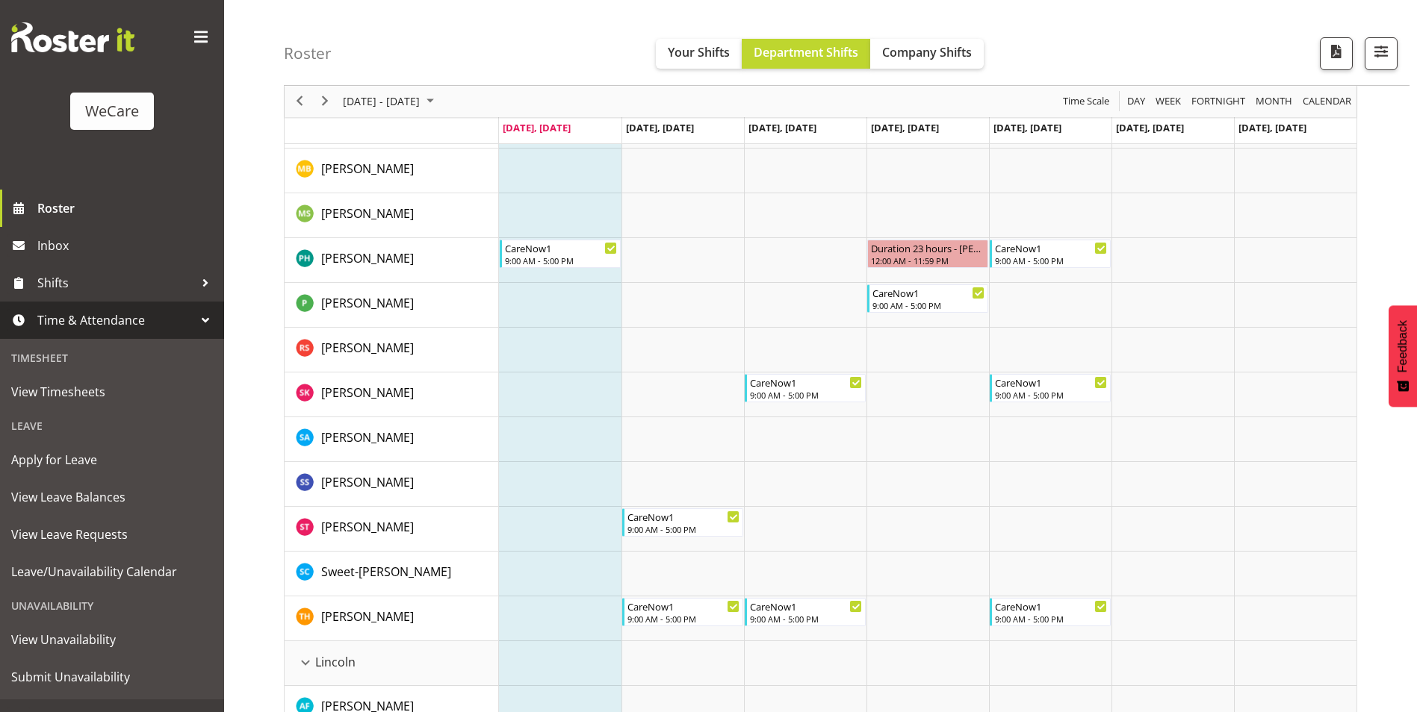
scroll to position [40, 0]
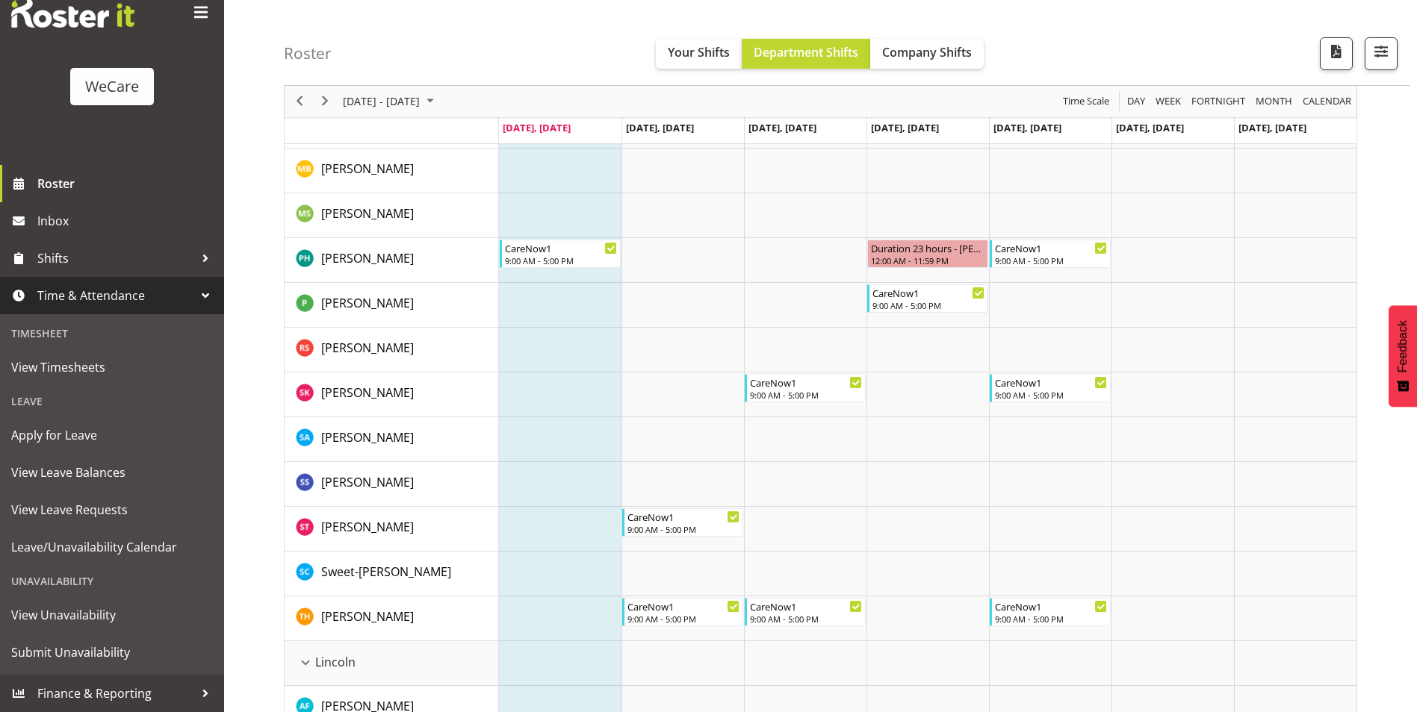
click at [193, 13] on span at bounding box center [201, 13] width 24 height 24
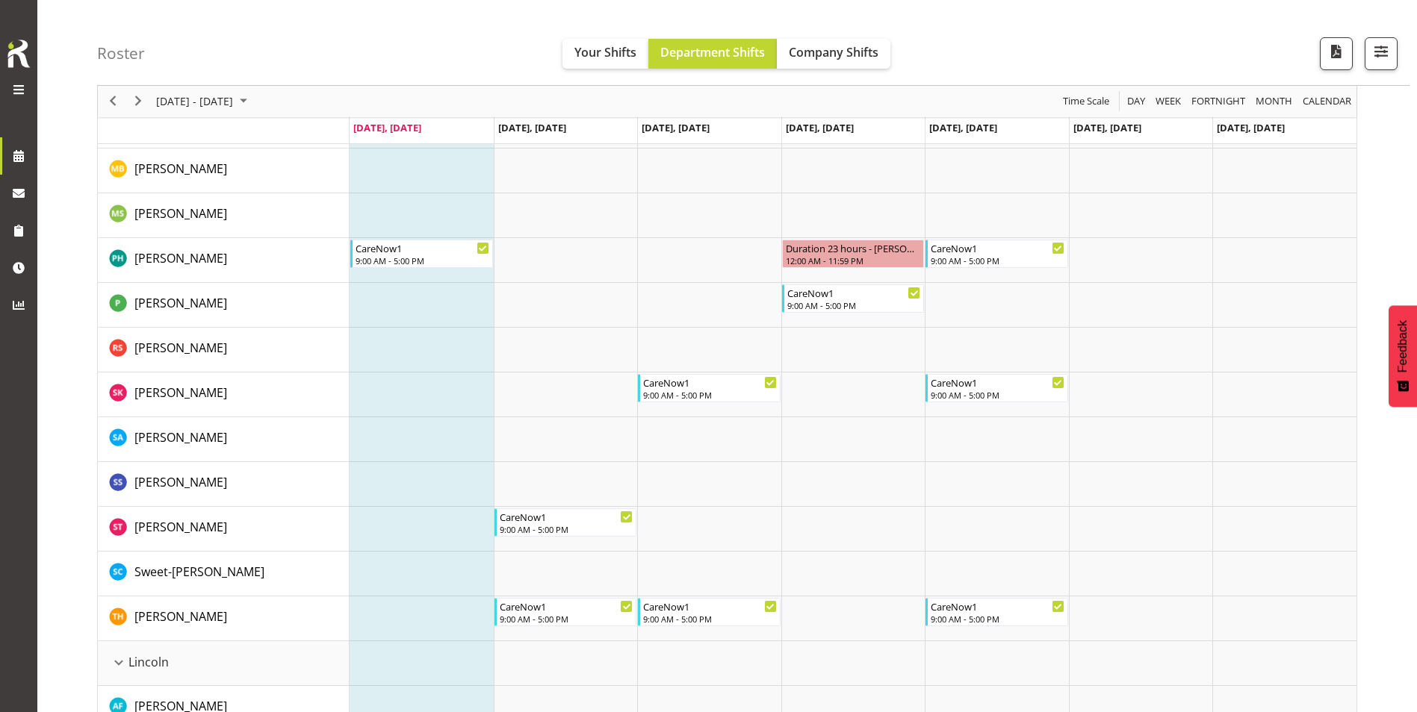
click at [13, 32] on div "WeCare" at bounding box center [18, 68] width 37 height 137
click at [16, 87] on span at bounding box center [19, 90] width 18 height 18
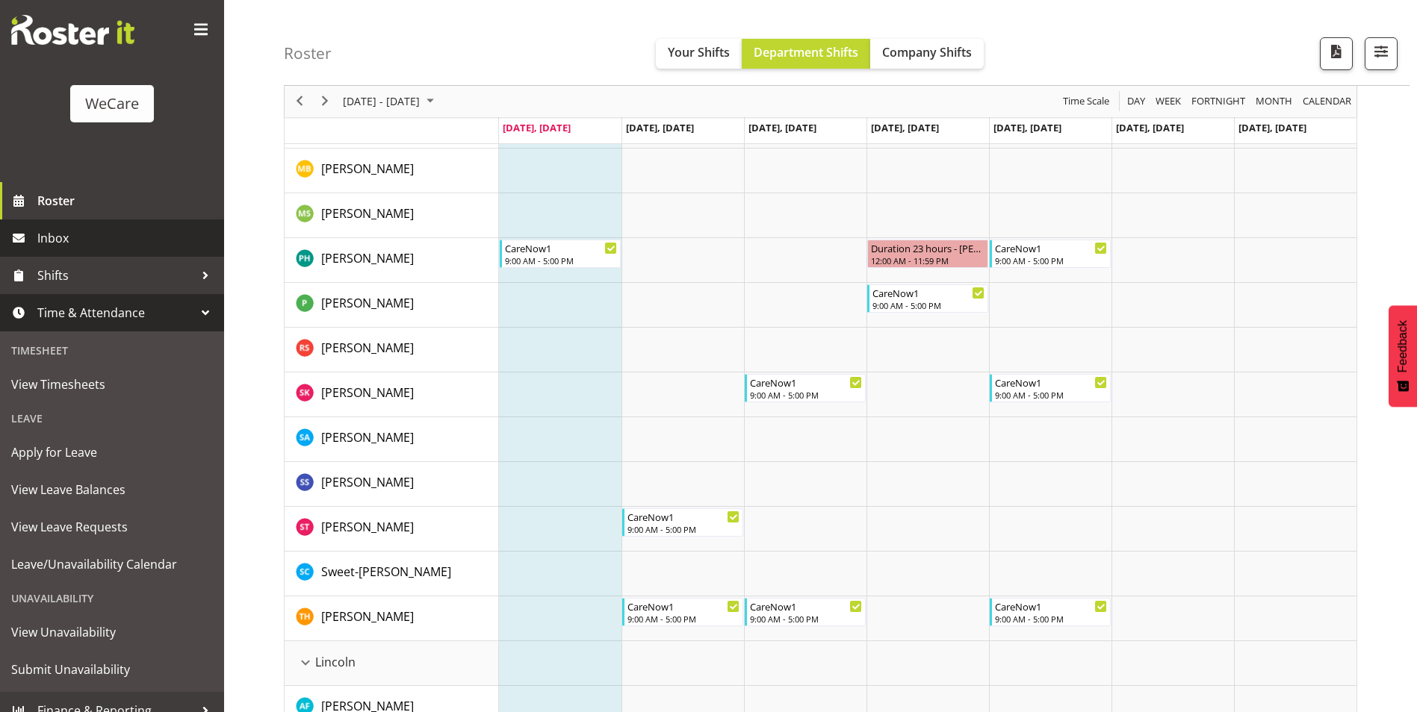
scroll to position [40, 0]
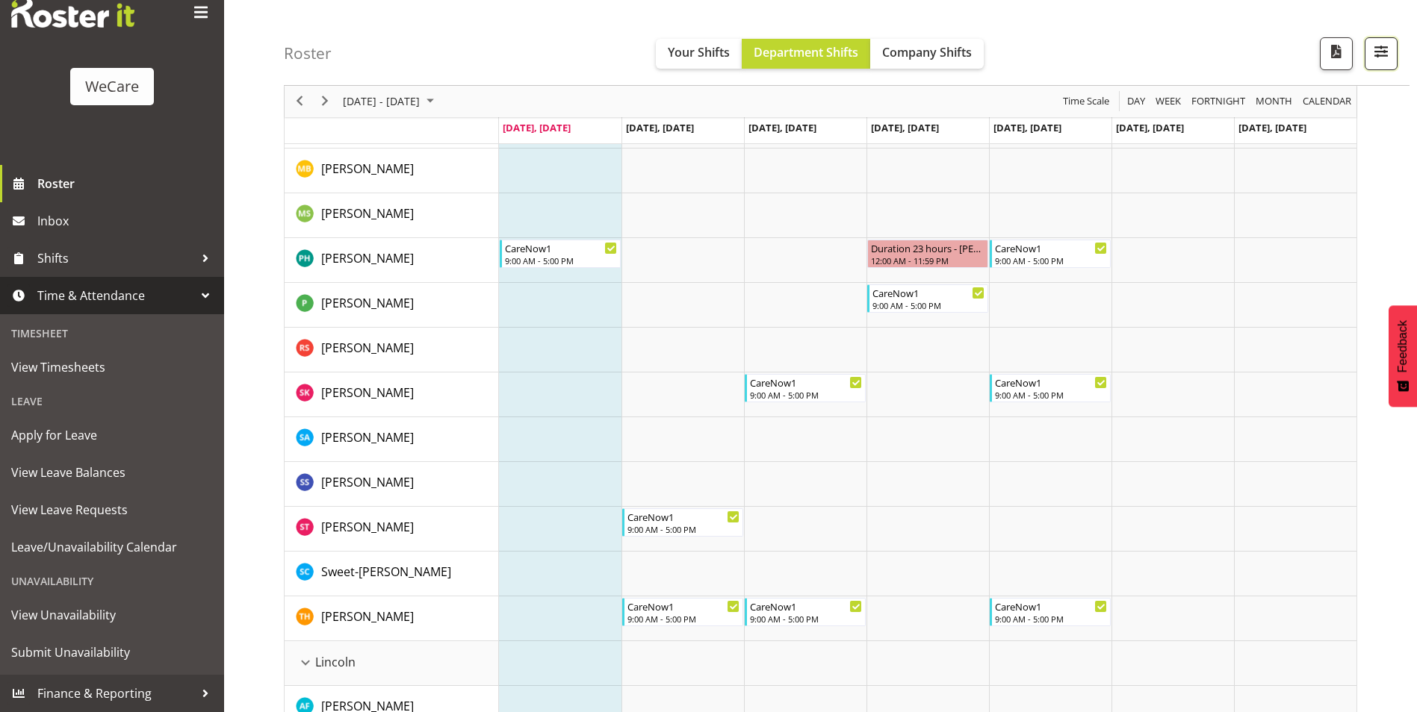
click at [1385, 52] on span "button" at bounding box center [1380, 51] width 19 height 19
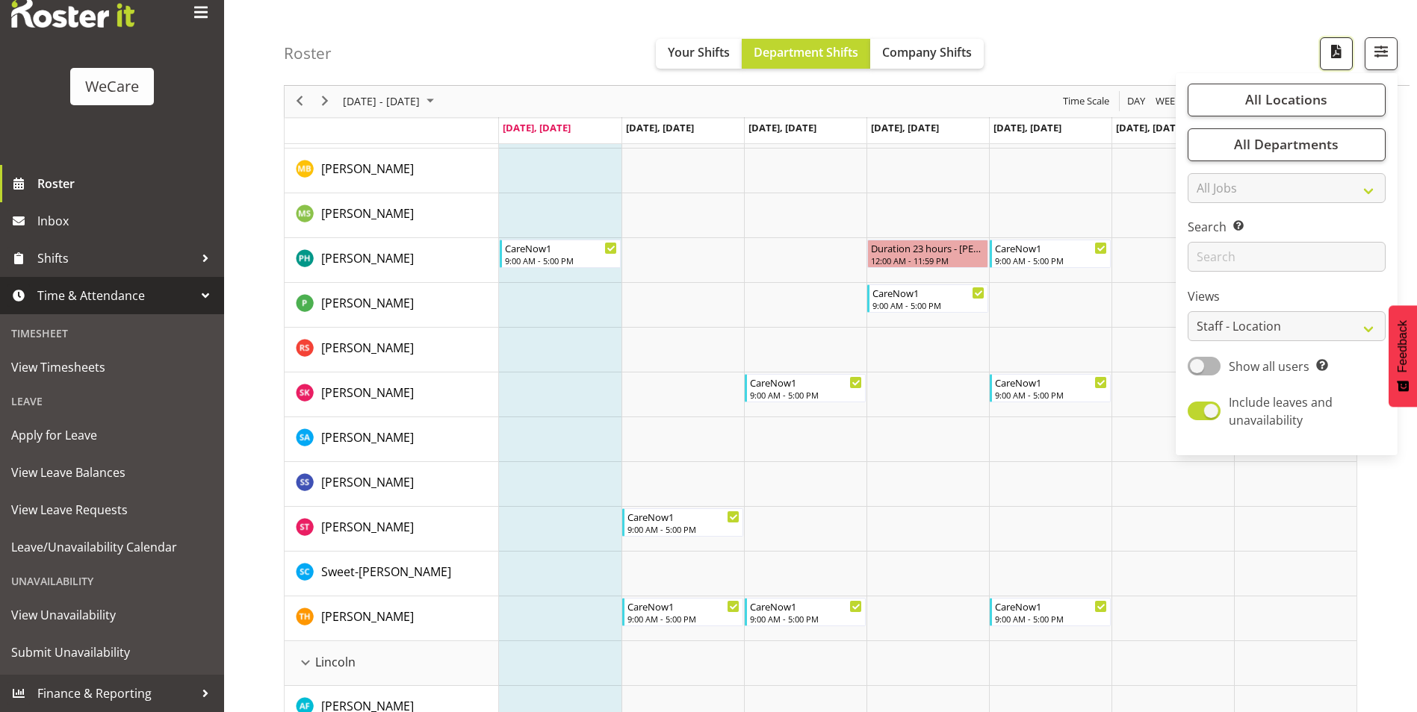
click at [1332, 53] on span "button" at bounding box center [1335, 51] width 19 height 19
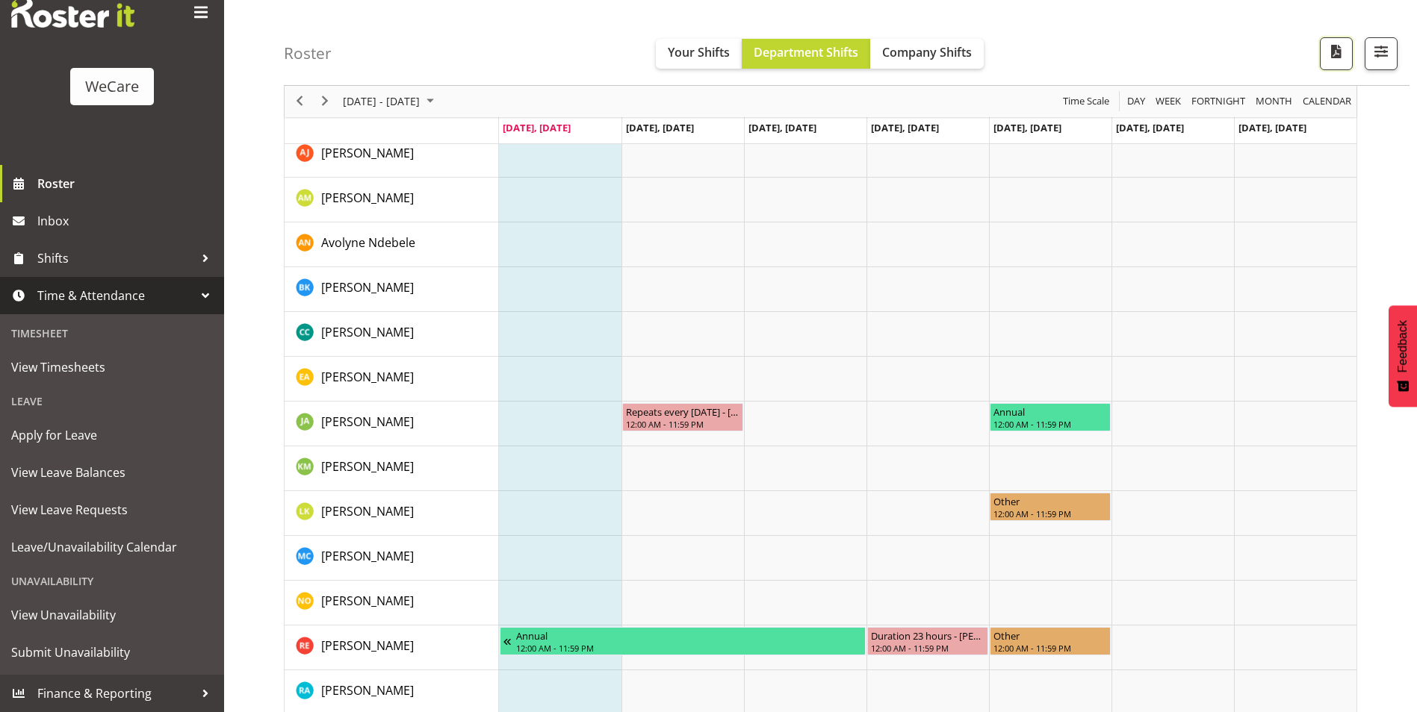
scroll to position [644, 0]
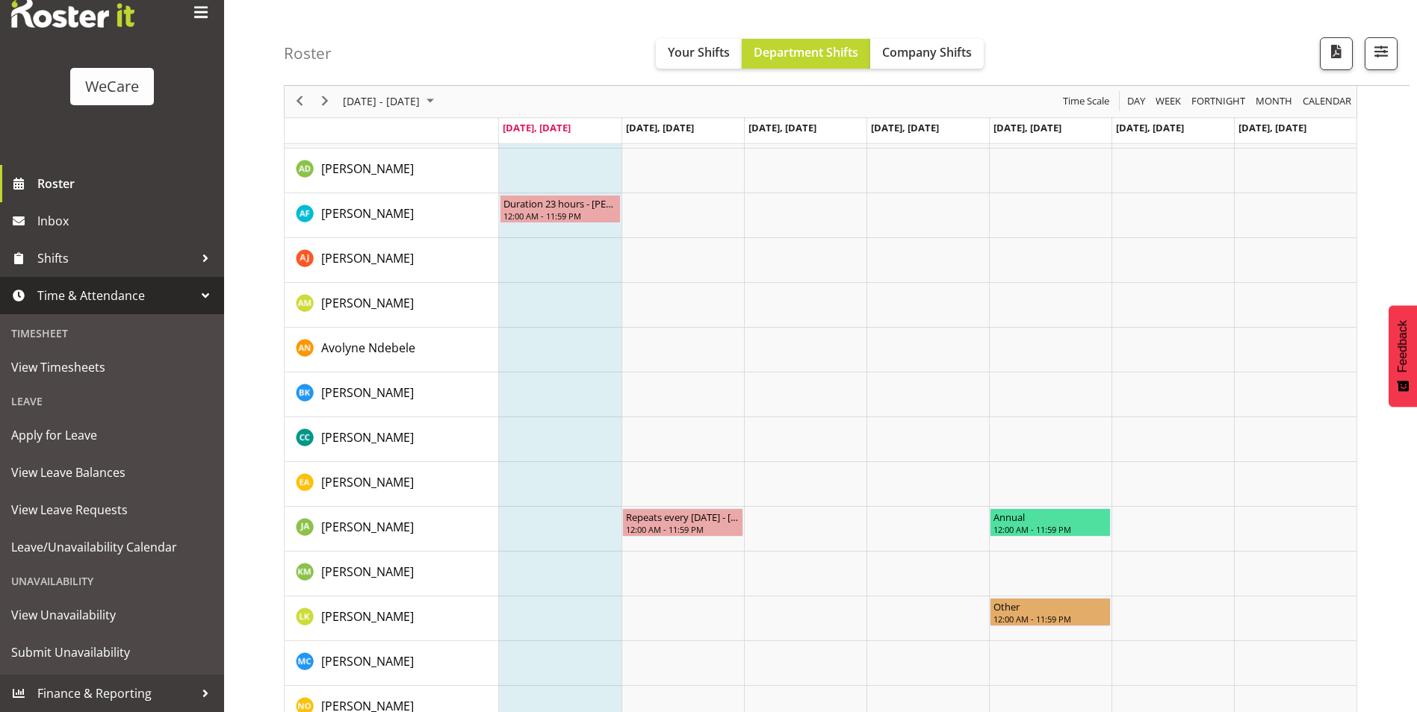
click at [212, 9] on div "WeCare" at bounding box center [112, 62] width 224 height 205
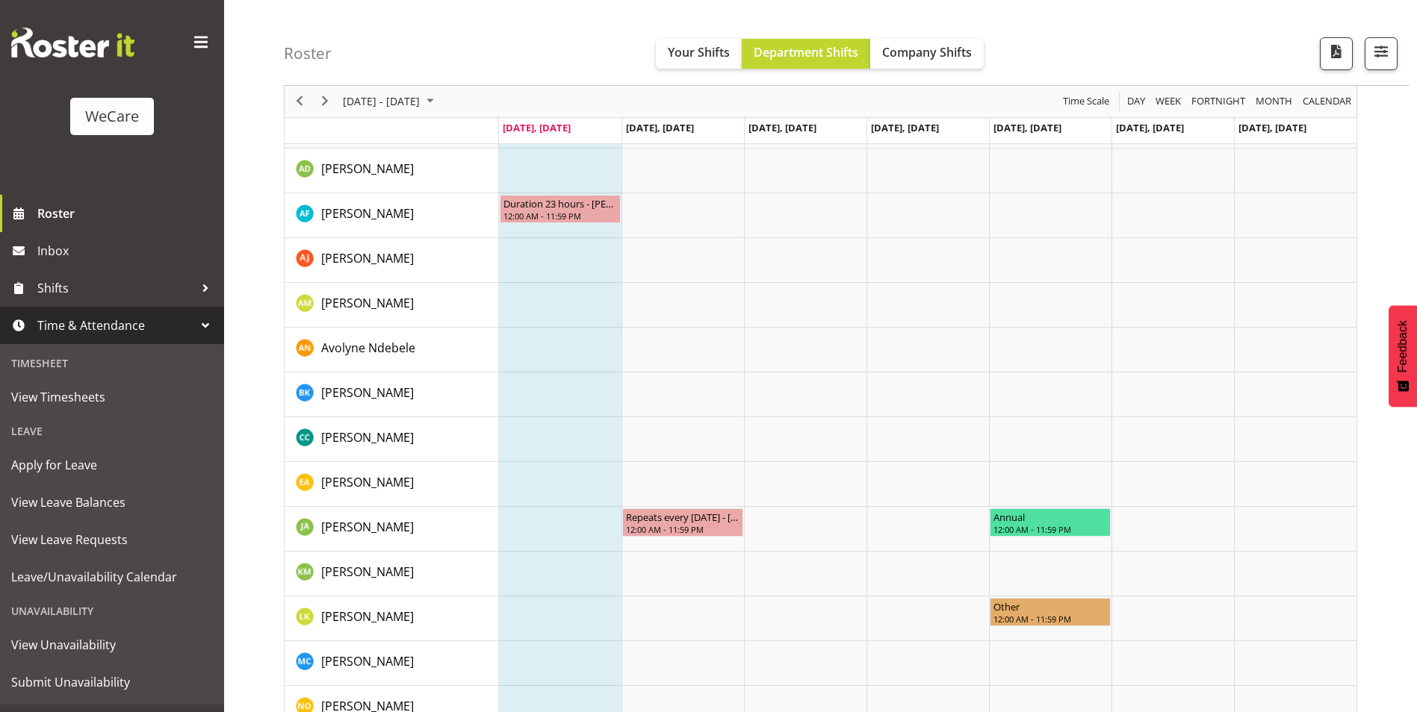
scroll to position [0, 0]
